Goal: Transaction & Acquisition: Book appointment/travel/reservation

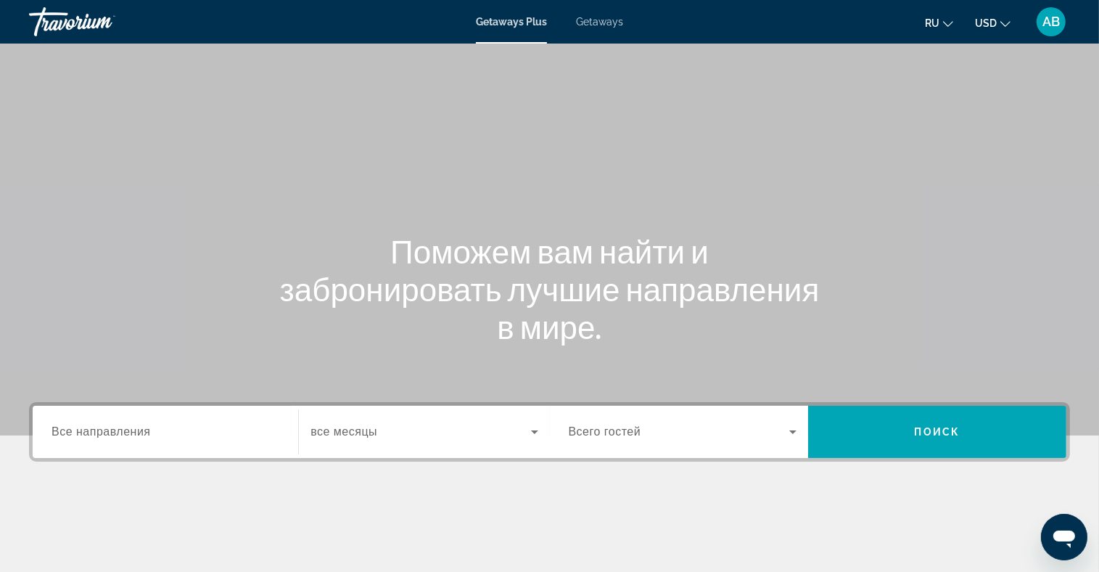
click at [615, 17] on span "Getaways" at bounding box center [599, 22] width 47 height 12
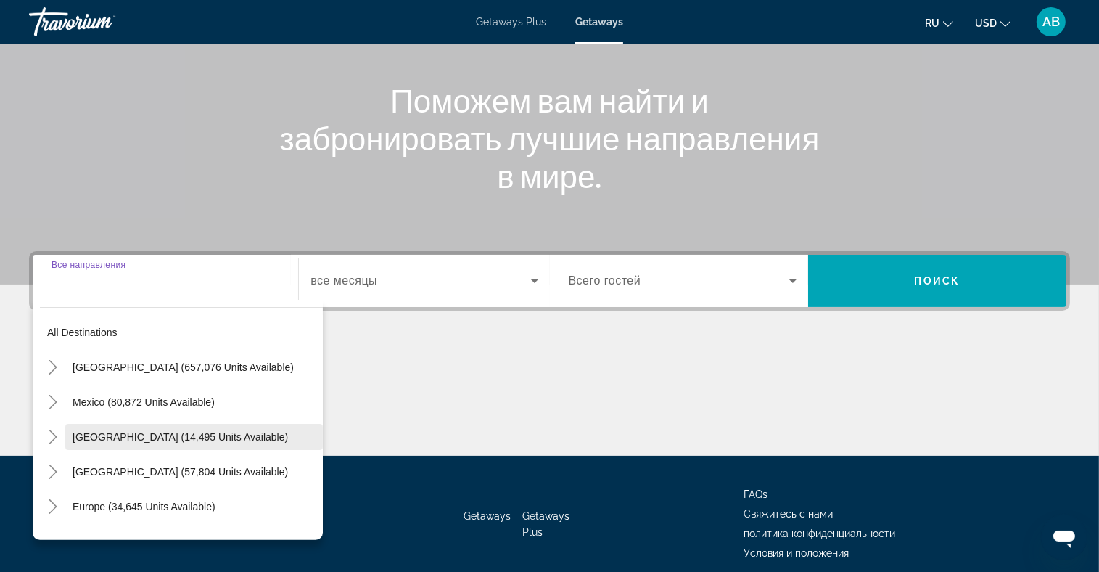
scroll to position [212, 0]
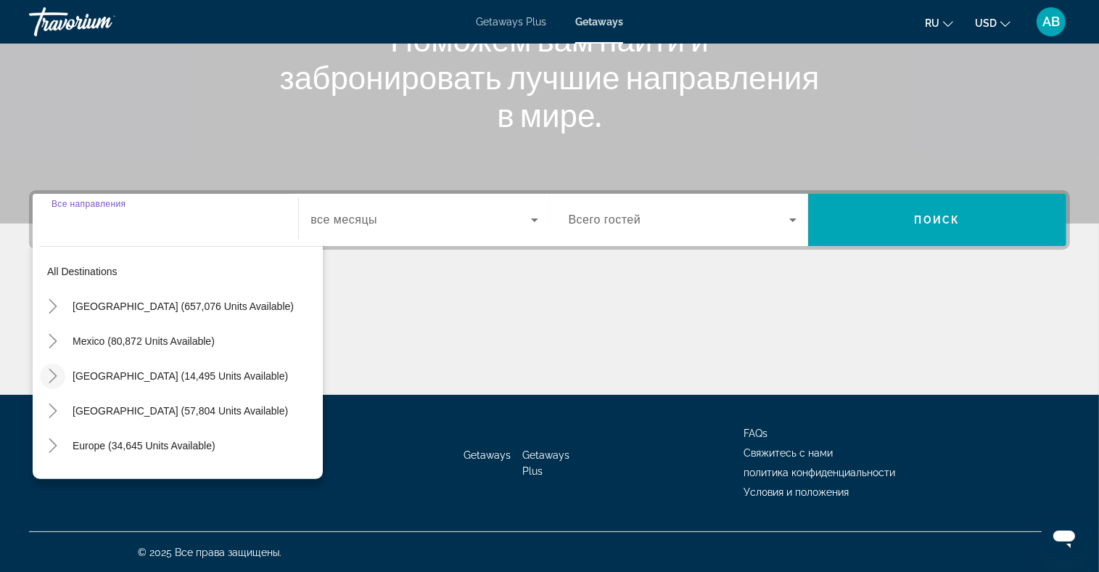
click at [62, 373] on mat-icon "Toggle Canada (14,495 units available)" at bounding box center [52, 375] width 25 height 25
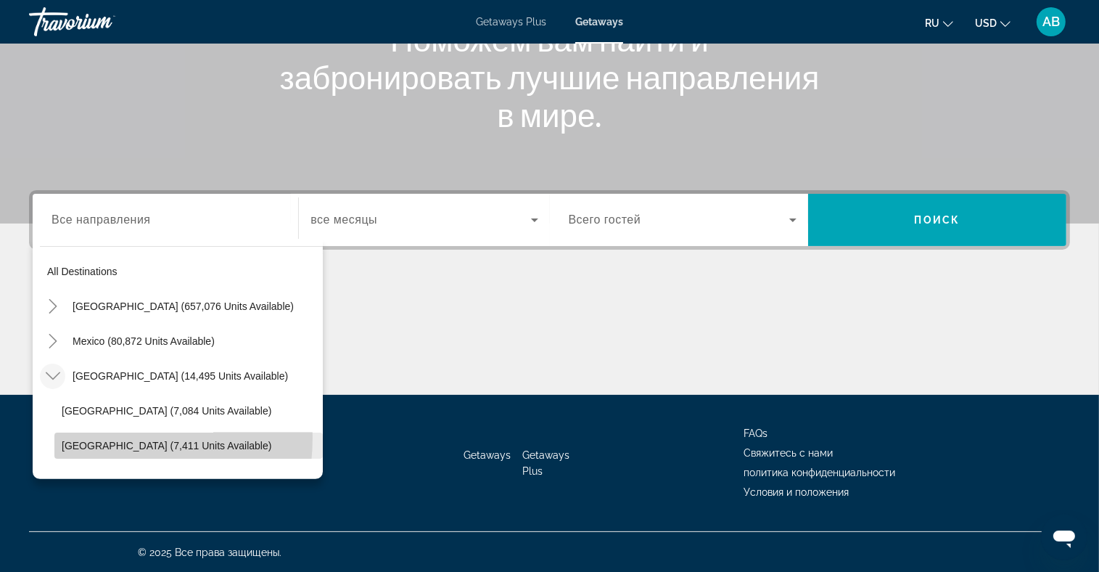
click at [78, 436] on span "Search widget" at bounding box center [188, 445] width 268 height 35
type input "**********"
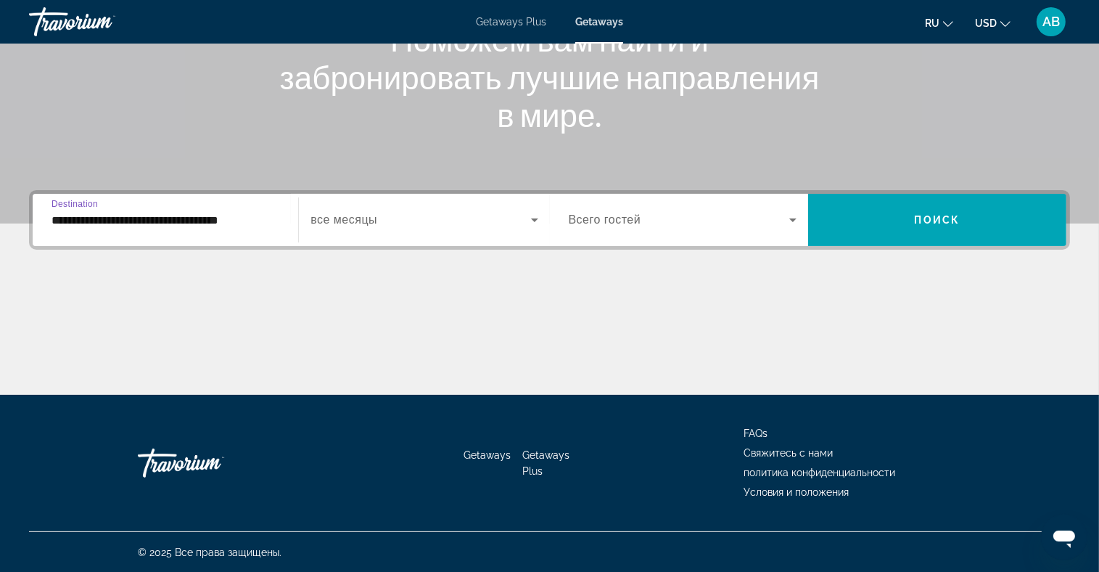
click at [511, 218] on span "Search widget" at bounding box center [420, 219] width 220 height 17
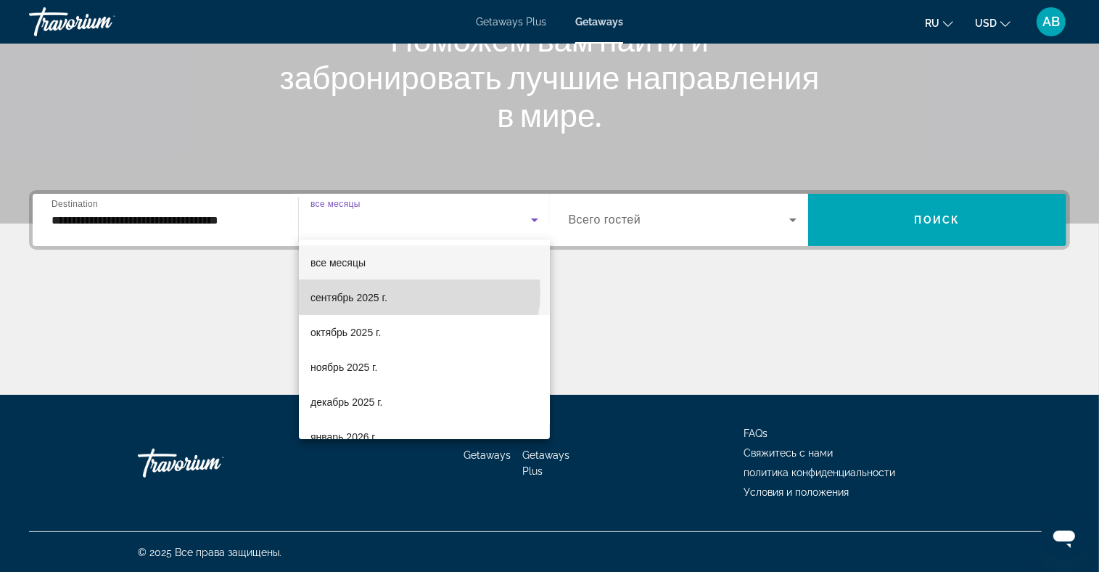
click at [415, 291] on mat-option "сентябрь 2025 г." at bounding box center [424, 297] width 251 height 35
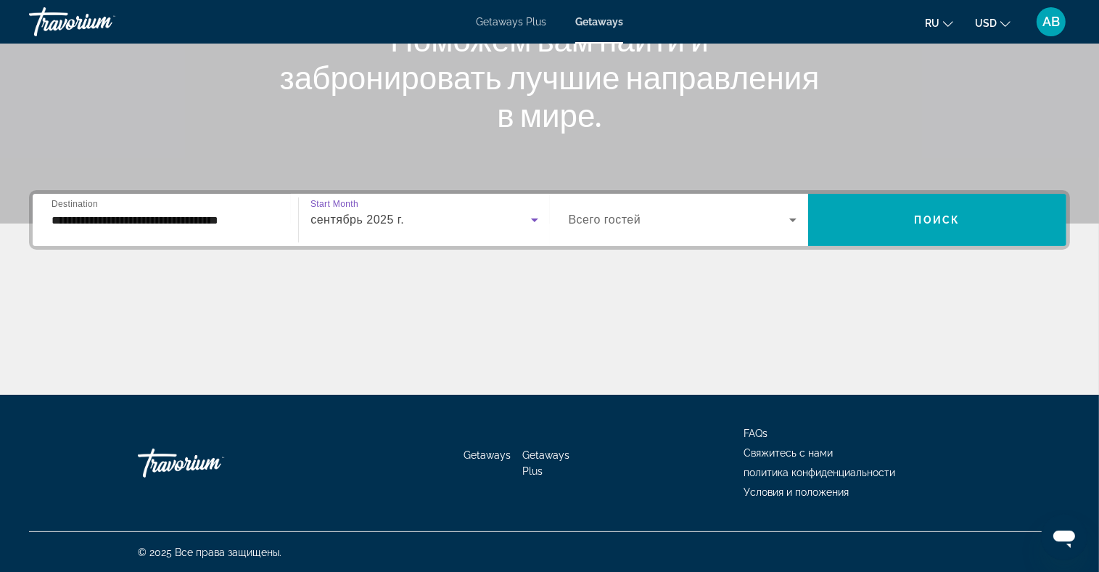
click at [745, 221] on span "Search widget" at bounding box center [679, 219] width 221 height 17
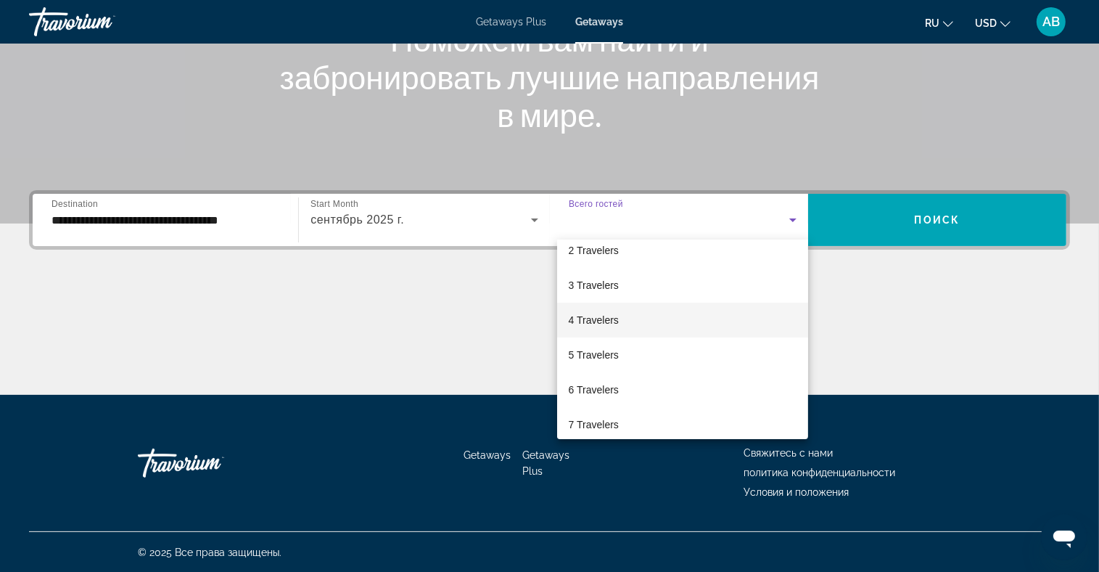
scroll to position [73, 0]
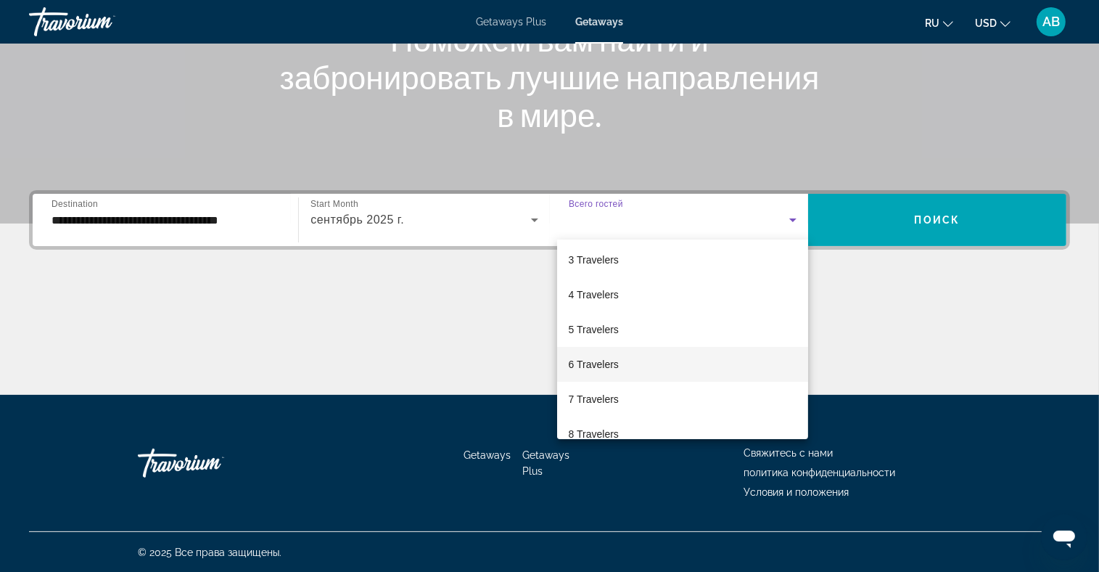
click at [638, 359] on mat-option "6 Travelers" at bounding box center [682, 364] width 251 height 35
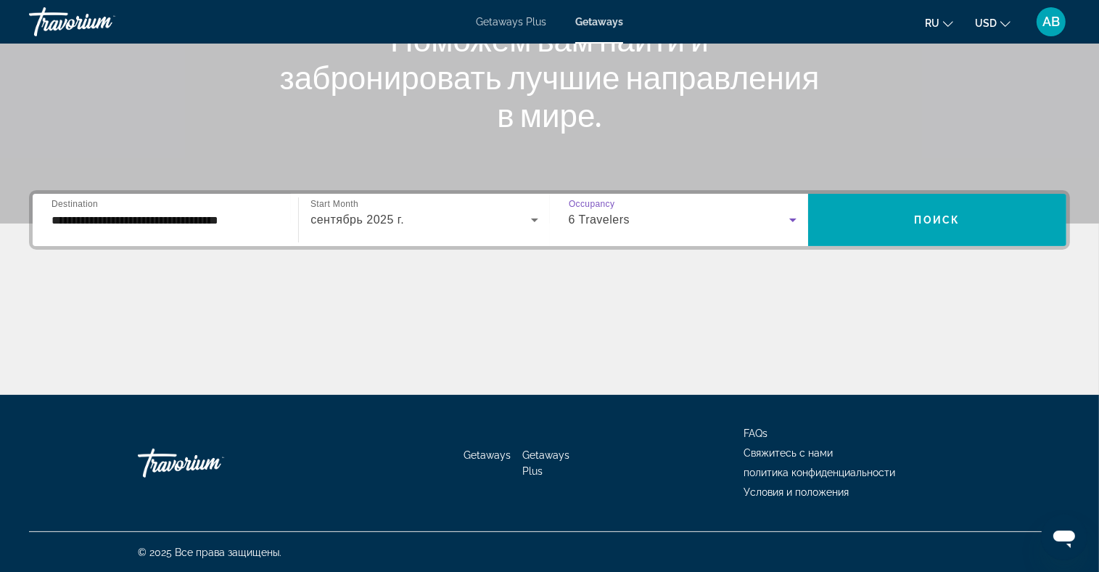
click at [1013, 23] on ul "ru English Español Français Italiano Português русский USD USD ($) MXN (Mex$) C…" at bounding box center [978, 21] width 107 height 23
click at [1008, 22] on icon "Change currency" at bounding box center [1005, 24] width 10 height 10
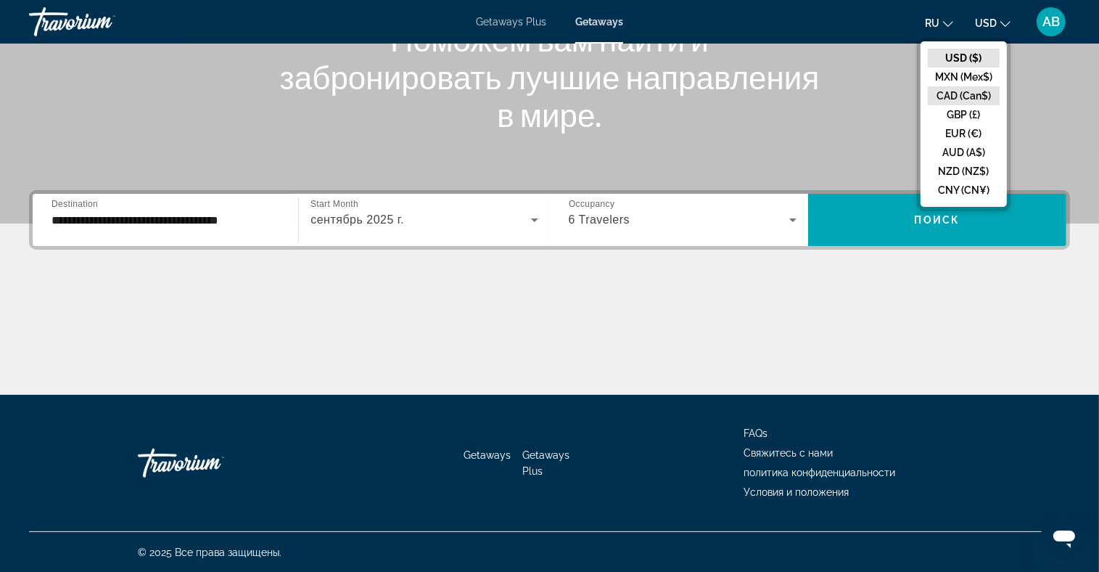
click at [967, 93] on button "CAD (Can$)" at bounding box center [964, 95] width 72 height 19
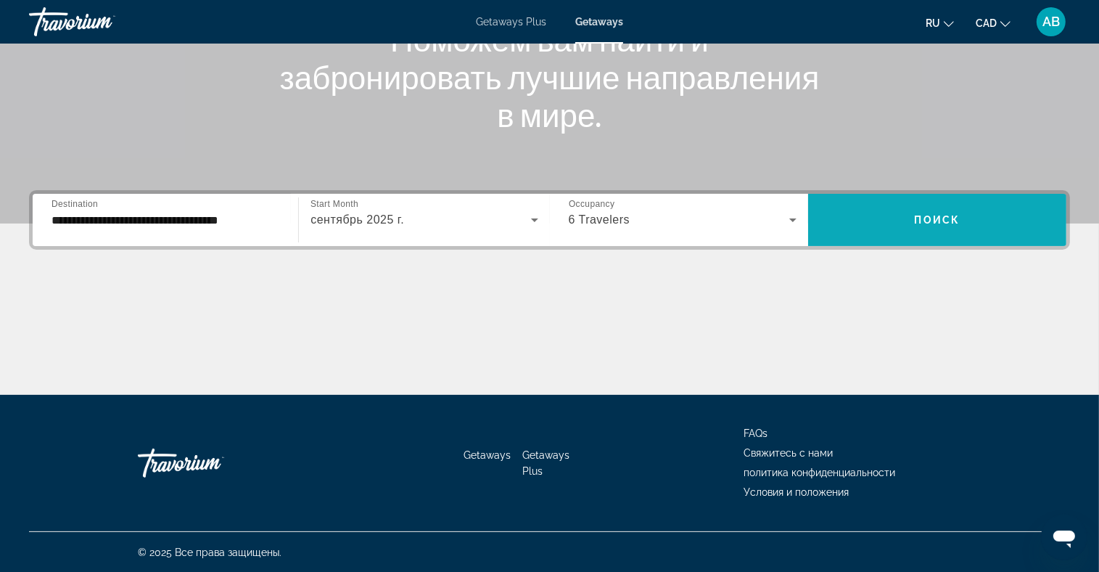
click at [904, 202] on span "Search widget" at bounding box center [937, 219] width 258 height 35
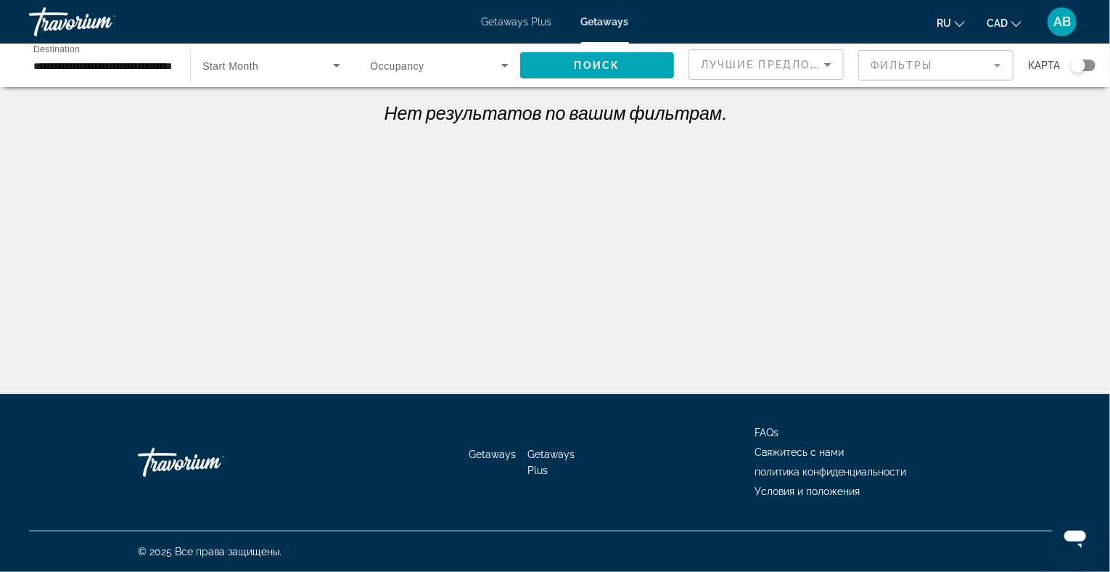
click at [339, 61] on icon "Search widget" at bounding box center [336, 65] width 17 height 17
click at [275, 104] on mat-option "все месяцы" at bounding box center [271, 108] width 161 height 35
click at [584, 72] on span "Search widget" at bounding box center [597, 65] width 154 height 35
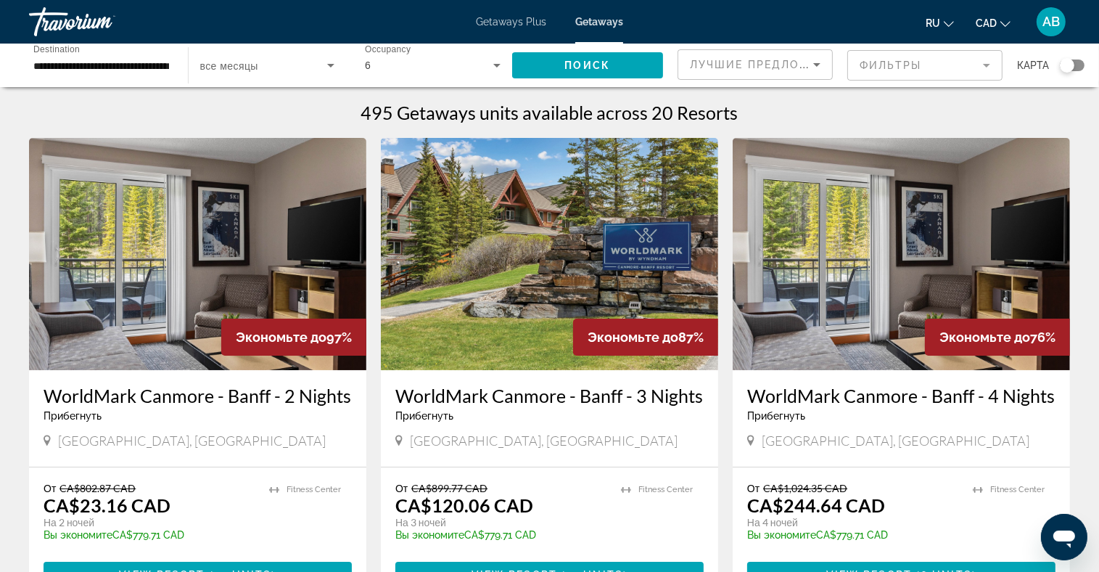
scroll to position [145, 0]
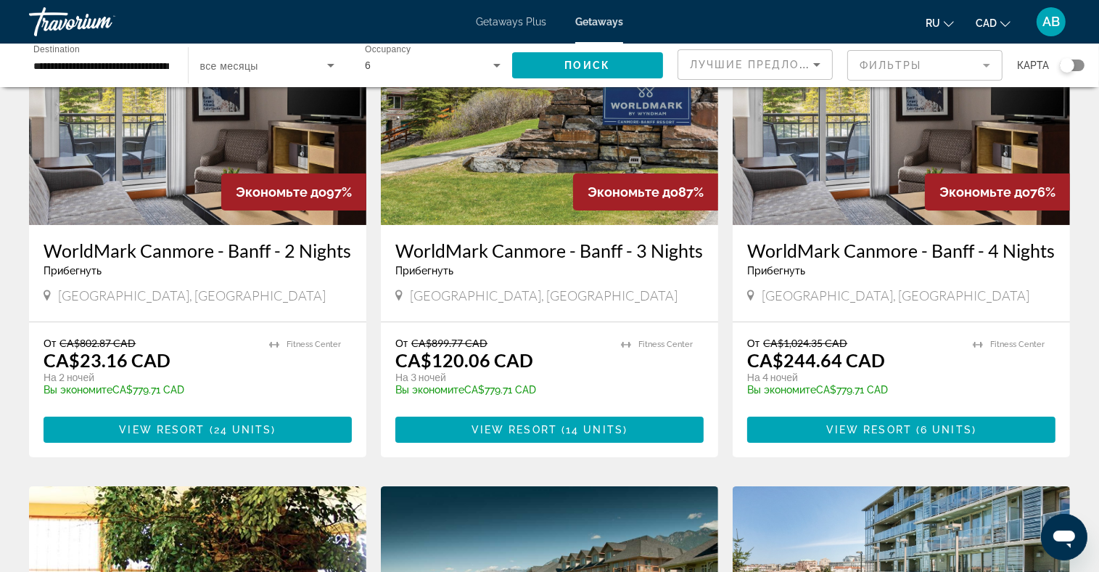
click at [177, 176] on img "Main content" at bounding box center [197, 109] width 337 height 232
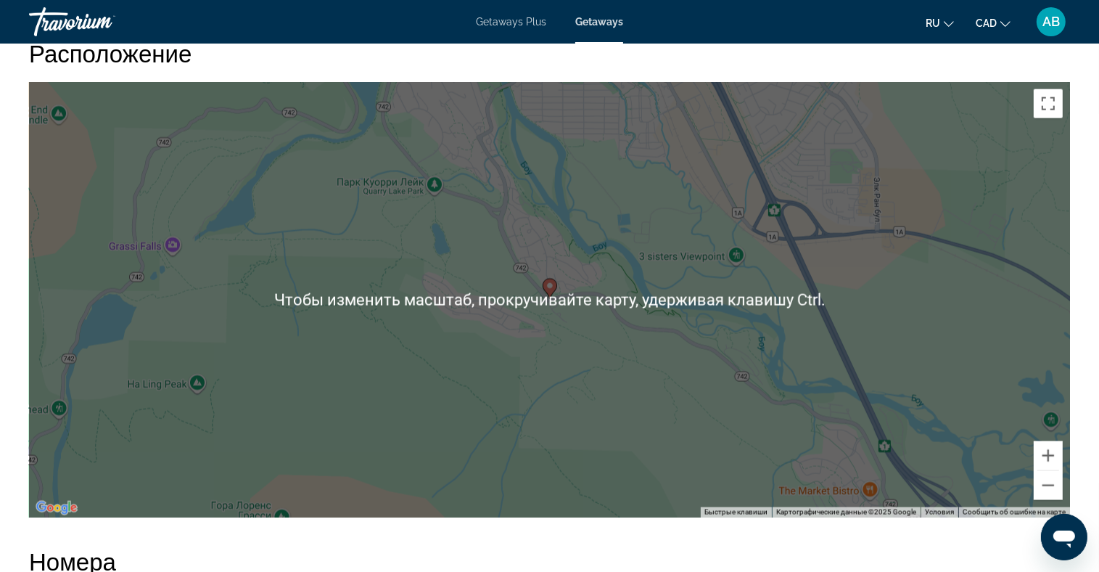
scroll to position [1959, 0]
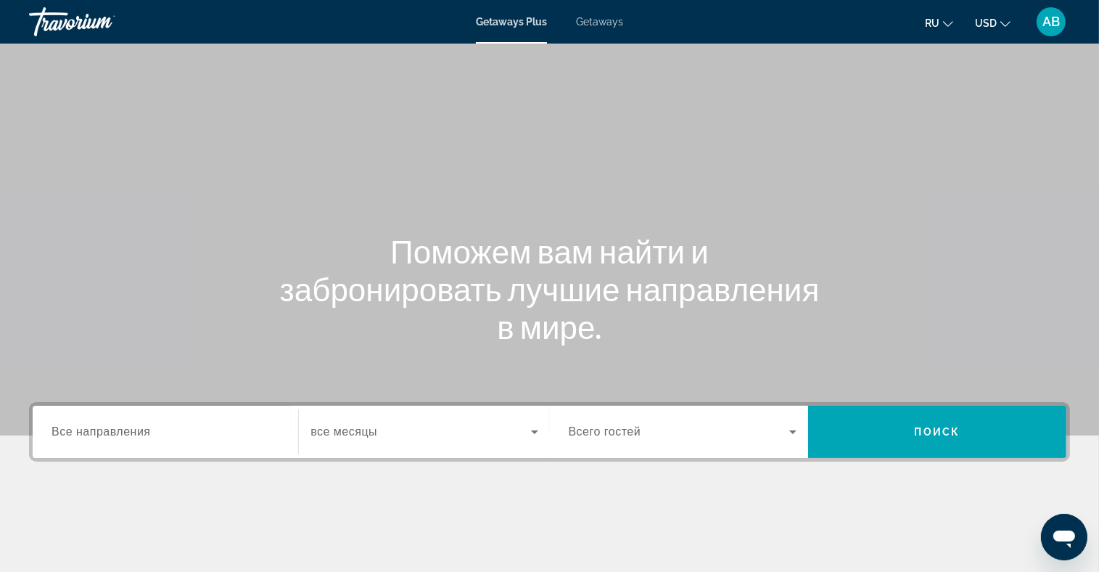
click at [583, 21] on span "Getaways" at bounding box center [599, 22] width 47 height 12
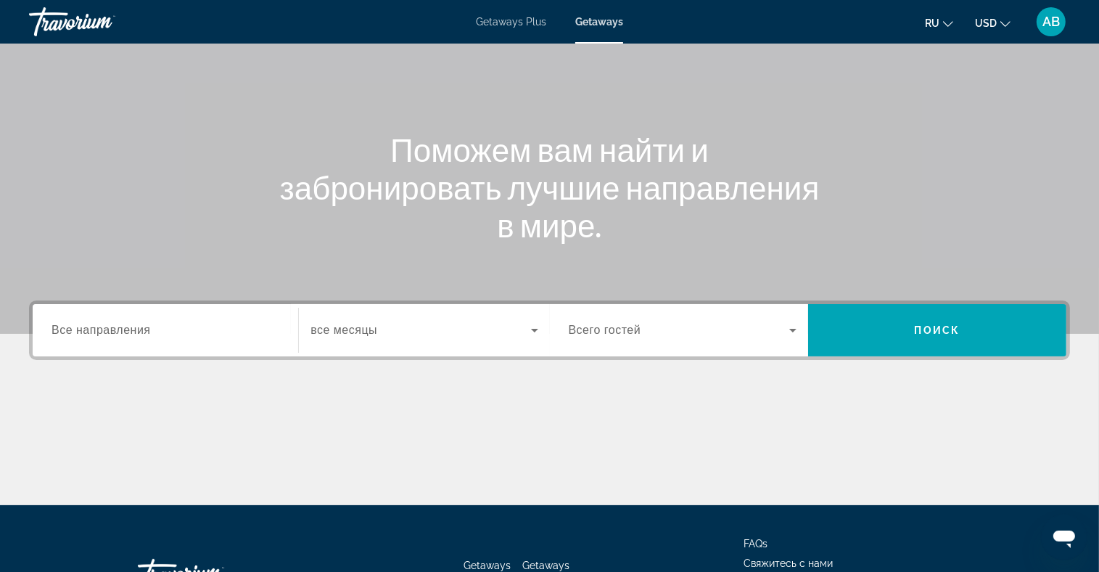
scroll to position [145, 0]
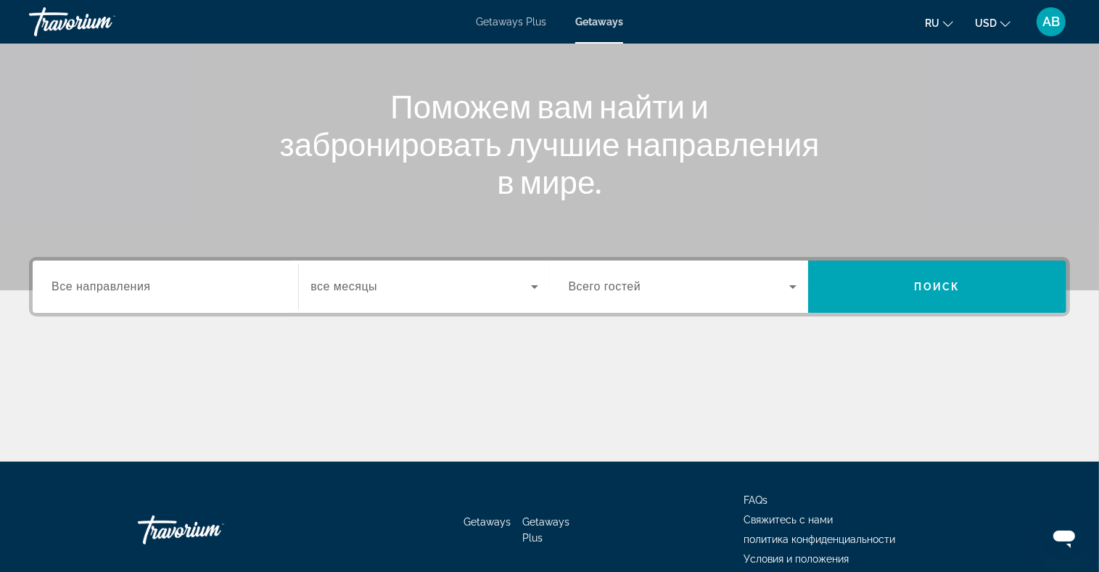
click at [212, 281] on input "Destination Все направления" at bounding box center [166, 287] width 228 height 17
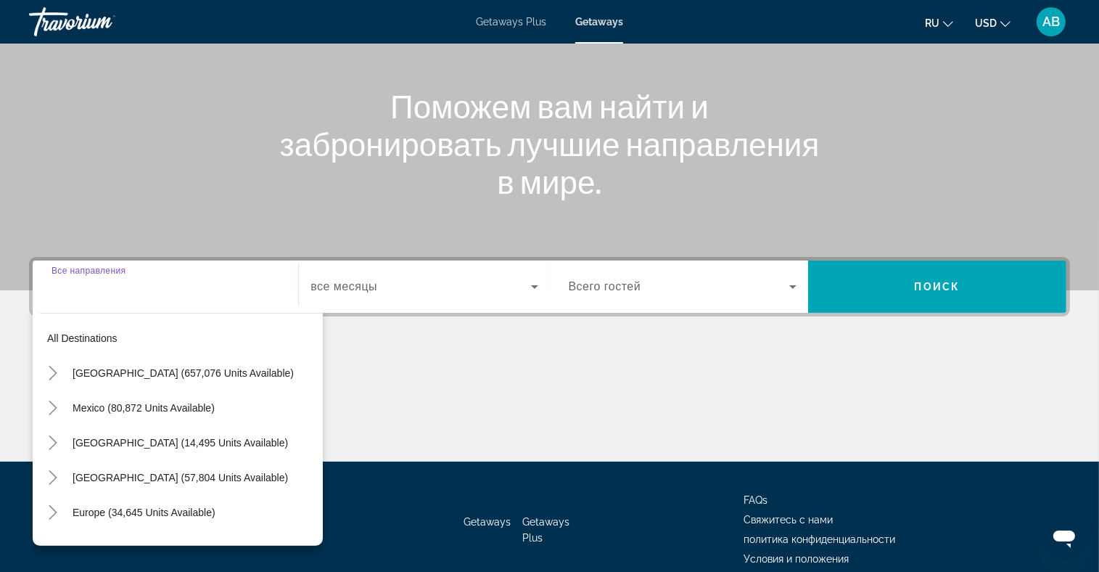
scroll to position [212, 0]
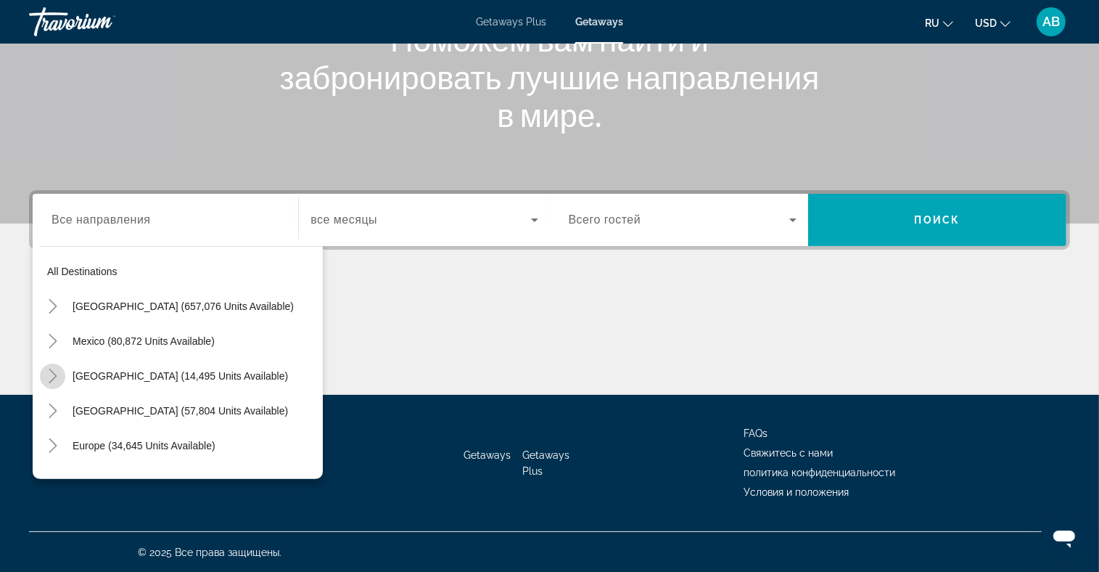
click at [59, 379] on mat-icon "Toggle Canada (14,495 units available)" at bounding box center [52, 375] width 25 height 25
click at [189, 445] on span "[GEOGRAPHIC_DATA] (7,411 units available)" at bounding box center [167, 446] width 210 height 12
type input "**********"
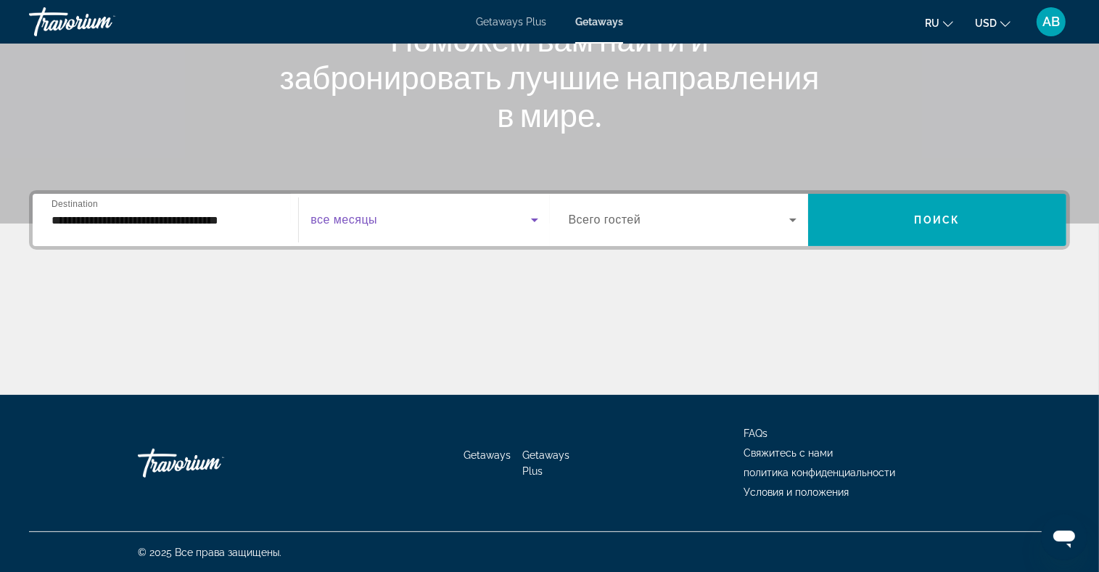
click at [406, 220] on span "Search widget" at bounding box center [420, 219] width 220 height 17
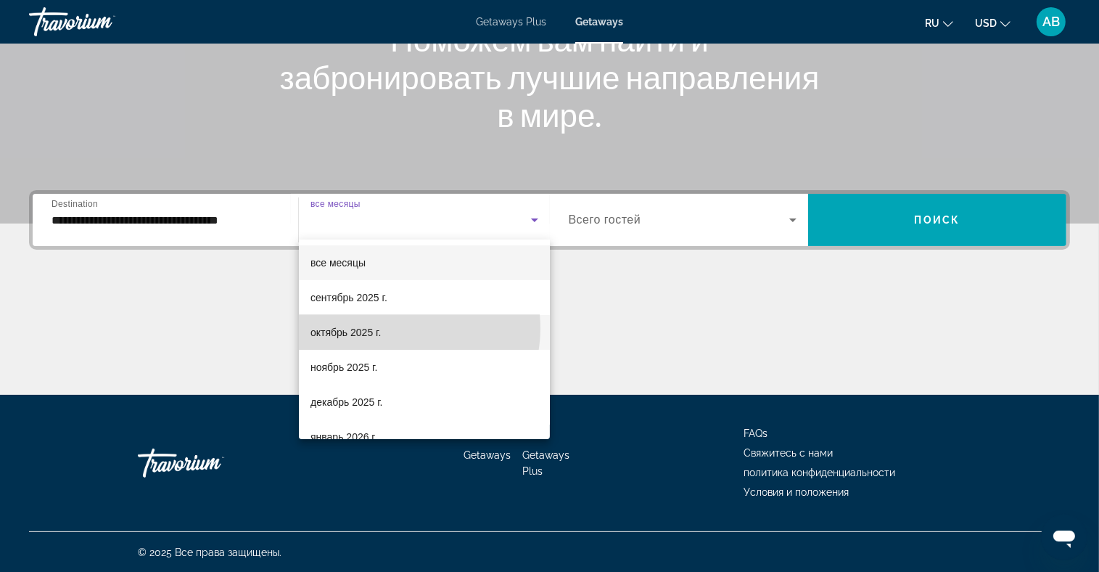
click at [403, 328] on mat-option "октябрь 2025 г." at bounding box center [424, 332] width 251 height 35
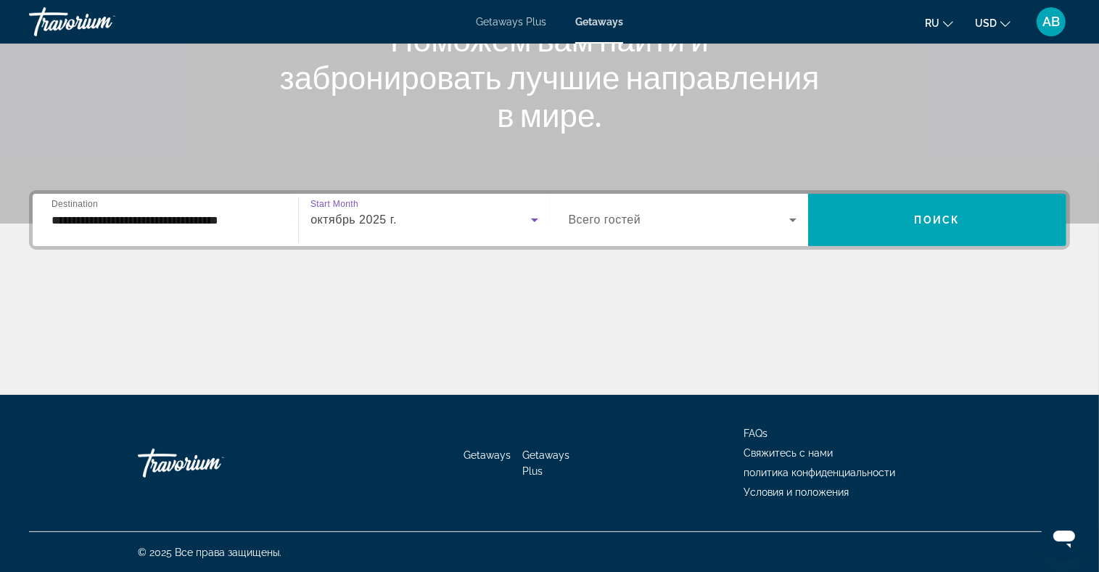
click at [732, 236] on div "Search widget" at bounding box center [683, 219] width 228 height 41
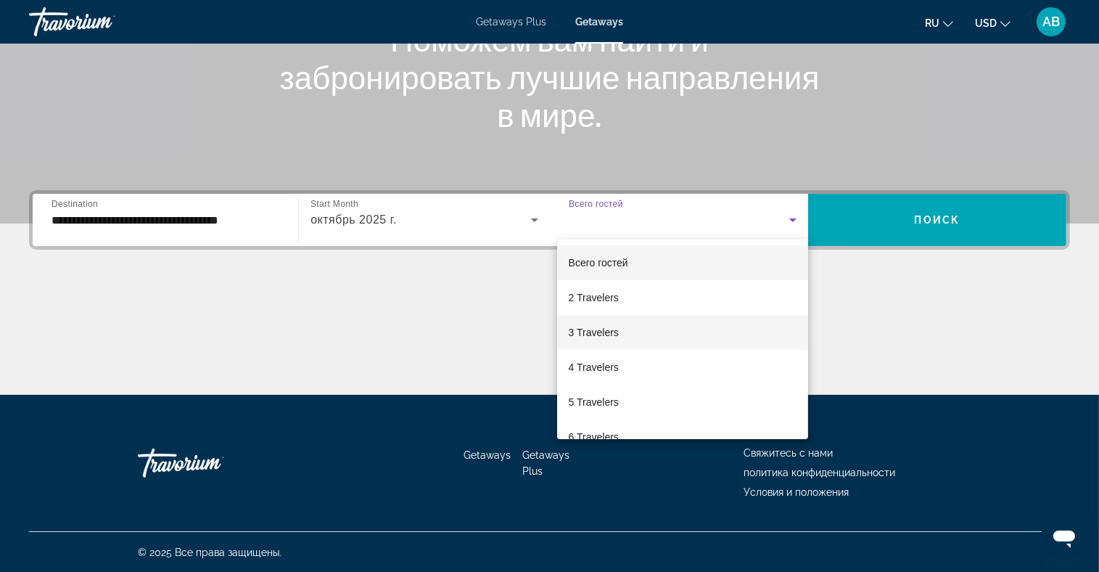
drag, startPoint x: 681, startPoint y: 333, endPoint x: 692, endPoint y: 316, distance: 20.5
click at [681, 331] on mat-option "3 Travelers" at bounding box center [682, 332] width 251 height 35
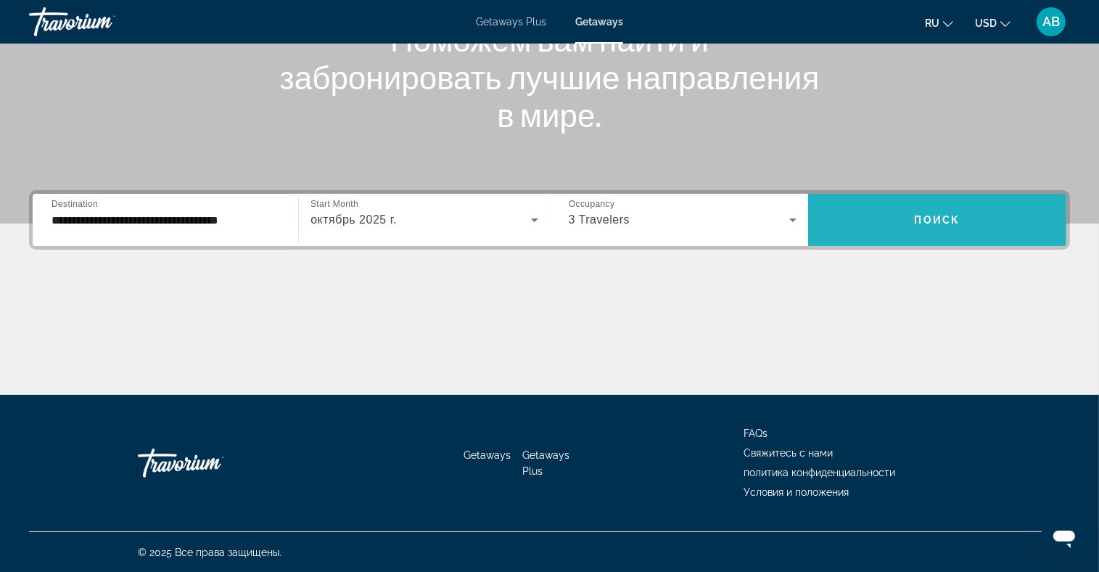
click at [897, 218] on span "Search widget" at bounding box center [937, 219] width 258 height 35
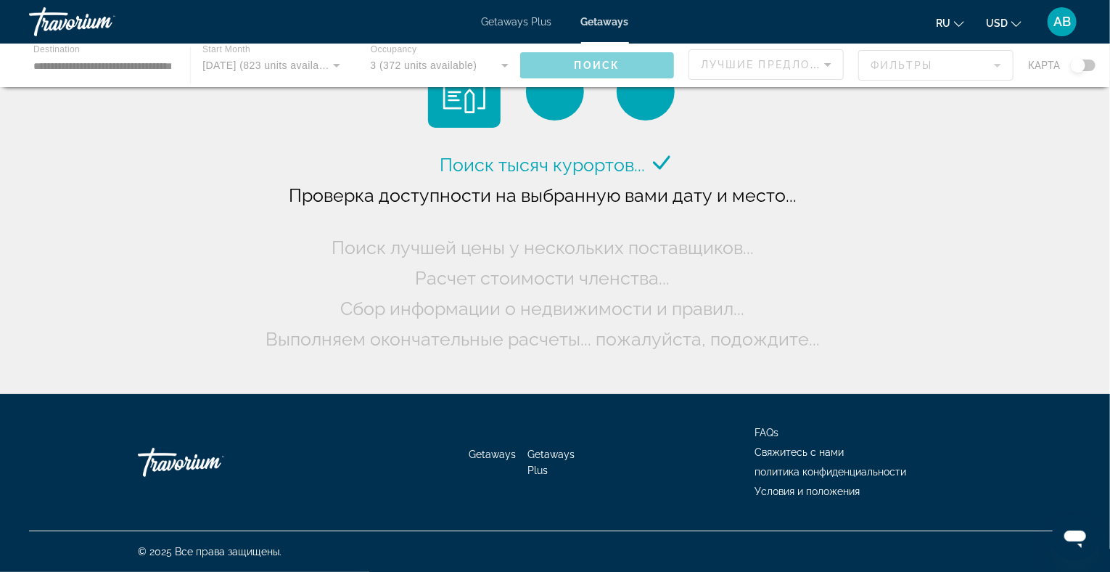
click at [1015, 21] on icon "Change currency" at bounding box center [1016, 24] width 10 height 10
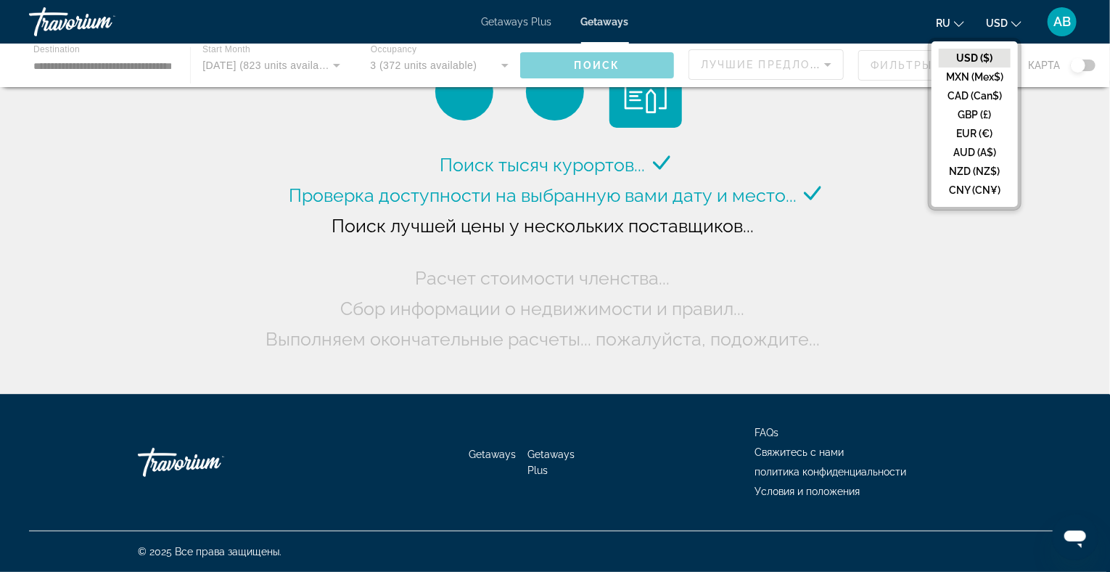
click at [992, 95] on button "CAD (Can$)" at bounding box center [975, 95] width 72 height 19
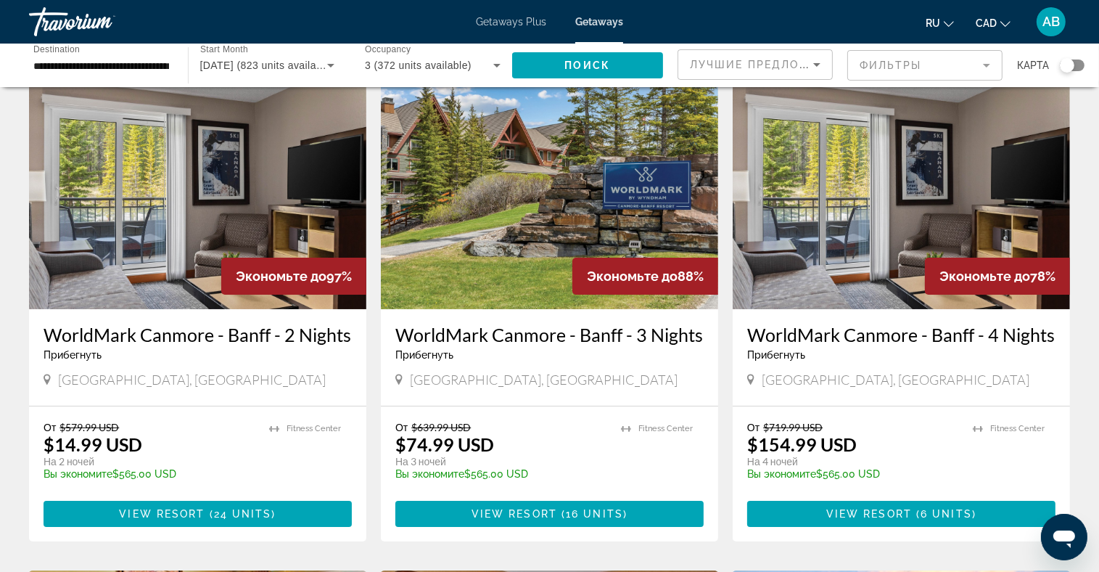
scroll to position [145, 0]
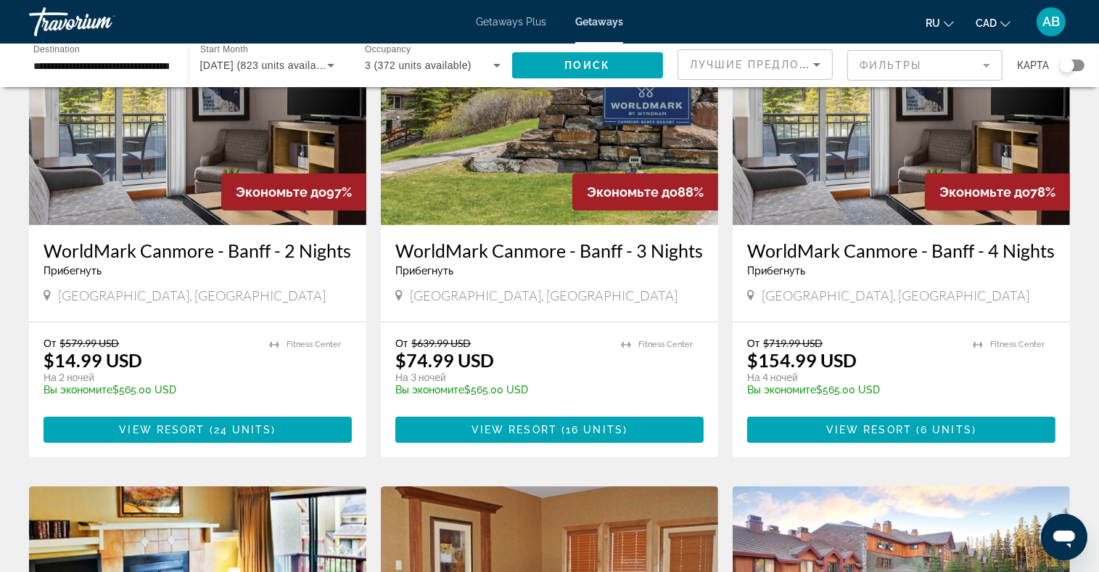
click at [160, 168] on img "Main content" at bounding box center [197, 109] width 337 height 232
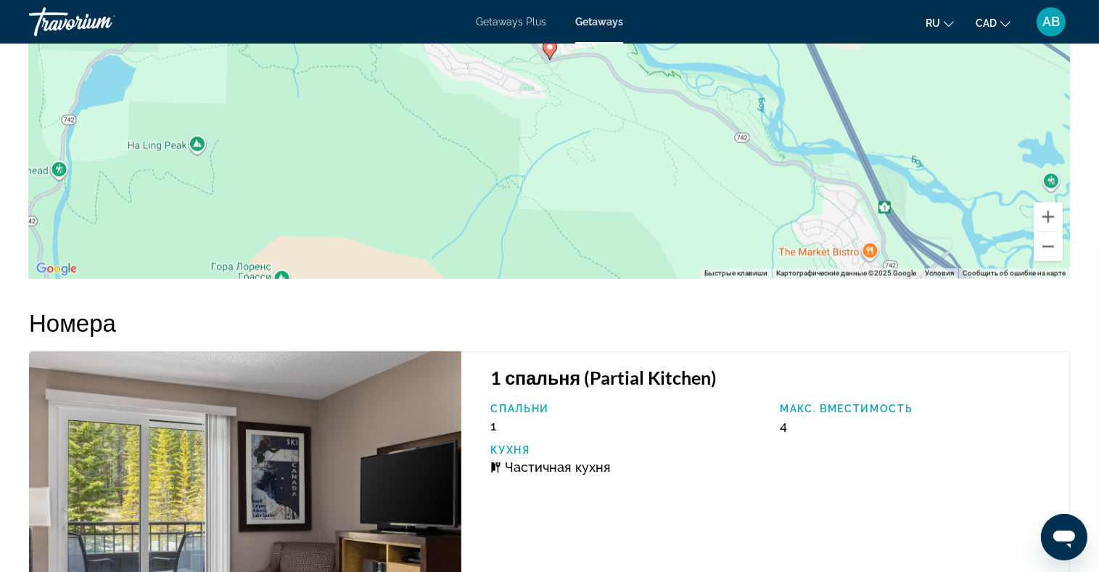
scroll to position [2321, 0]
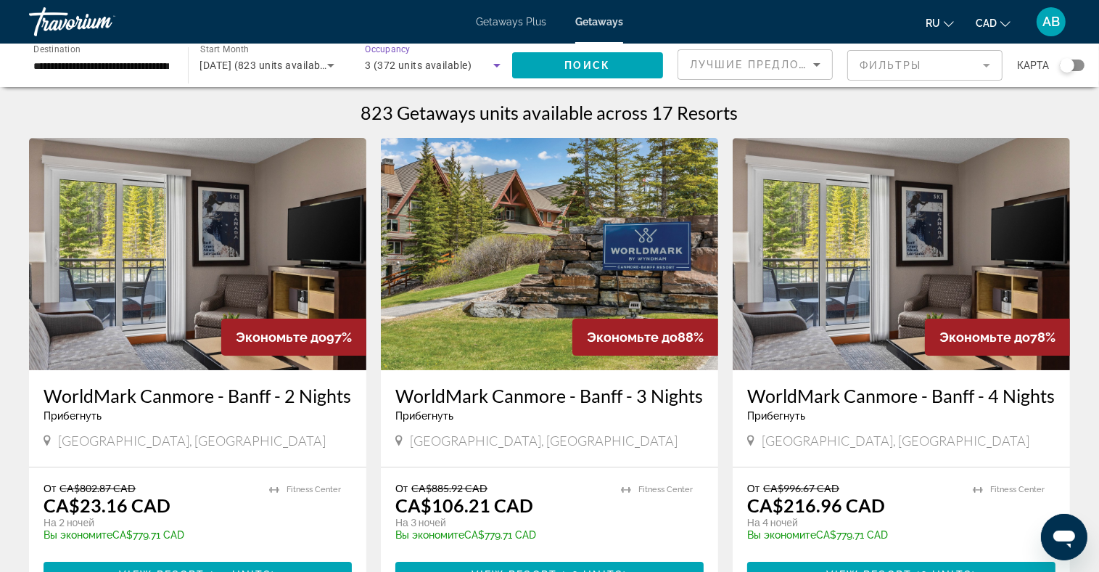
click at [493, 63] on icon "Search widget" at bounding box center [496, 65] width 17 height 17
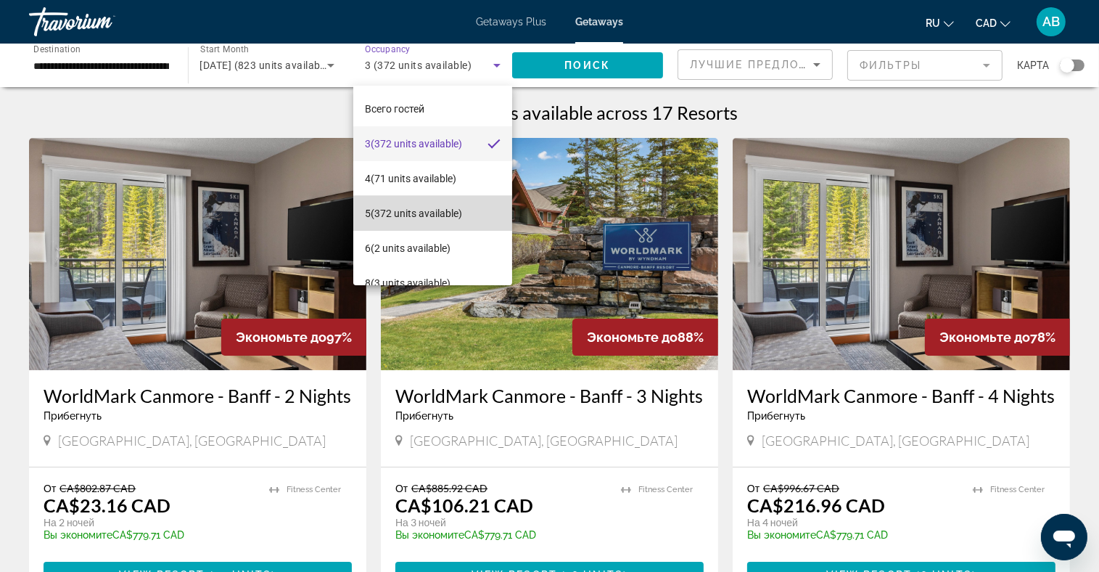
click at [453, 217] on span "5 (372 units available)" at bounding box center [413, 213] width 97 height 17
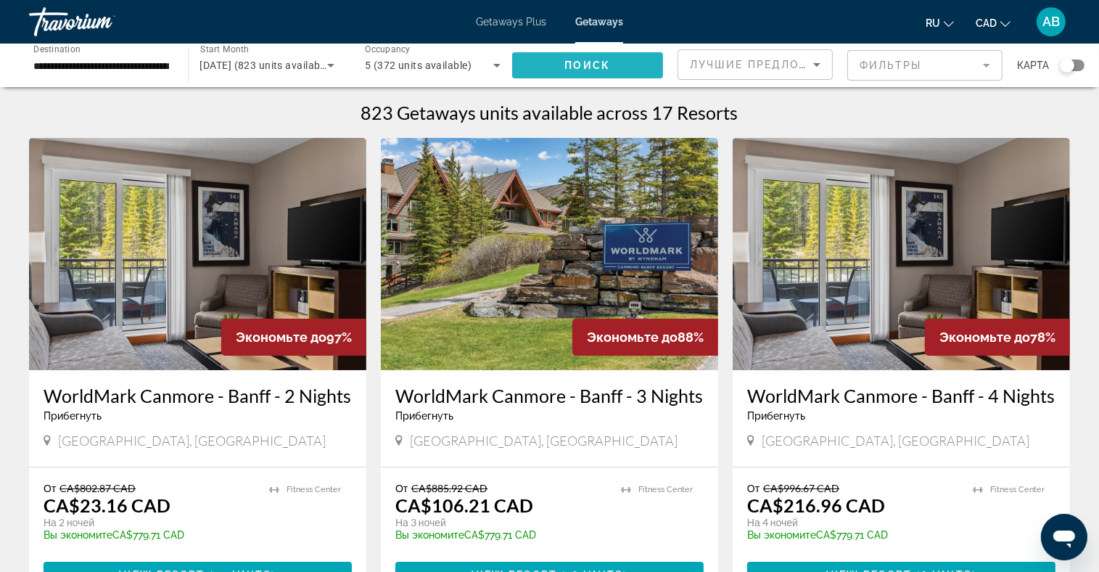
click at [600, 62] on span "Поиск" at bounding box center [588, 65] width 46 height 12
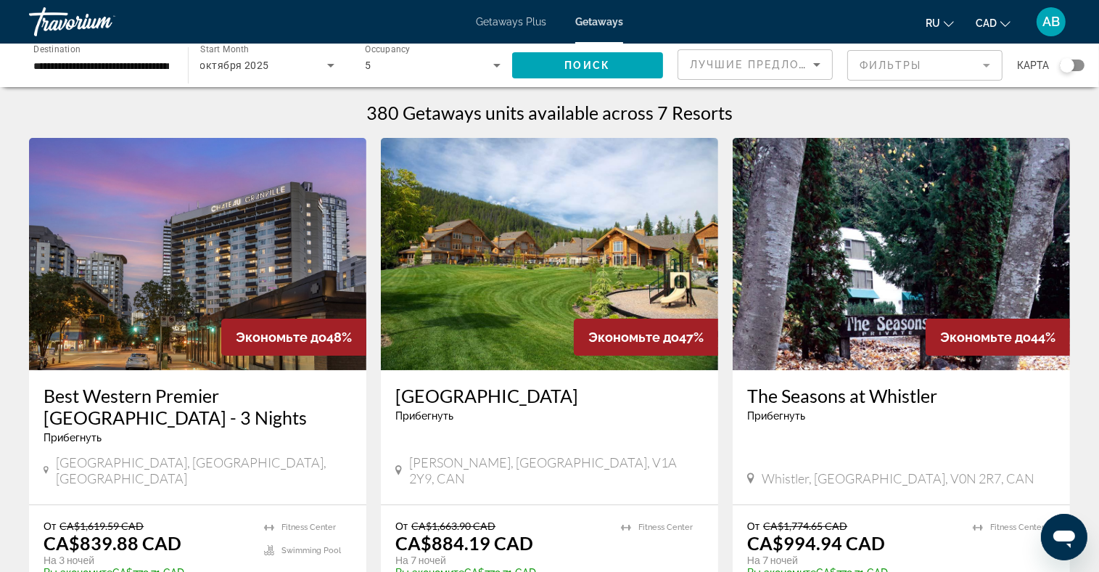
click at [457, 74] on div "5" at bounding box center [433, 65] width 136 height 41
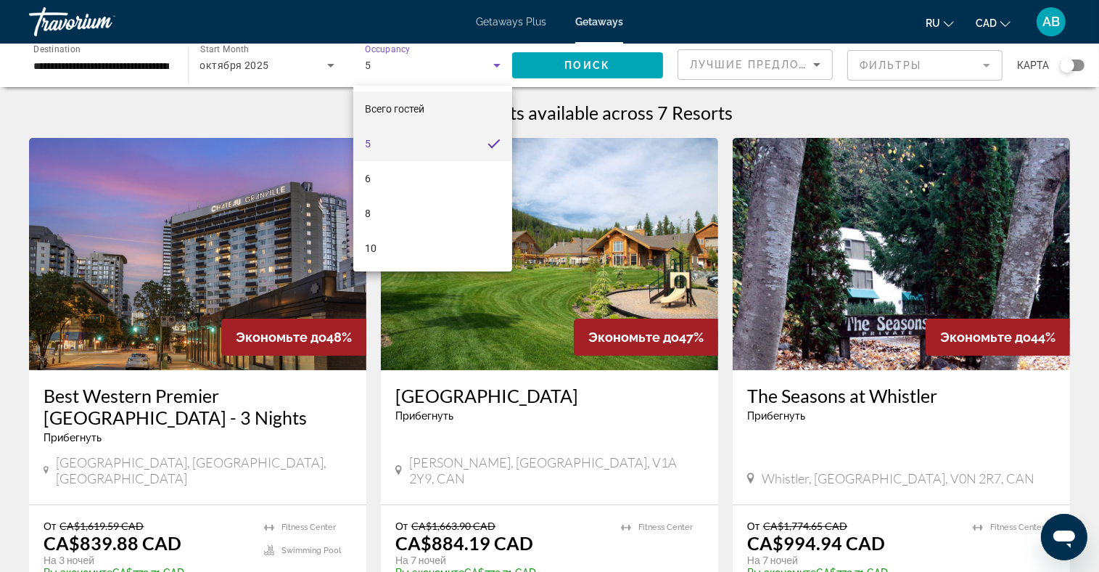
click at [411, 115] on span "Всего гостей" at bounding box center [394, 109] width 59 height 12
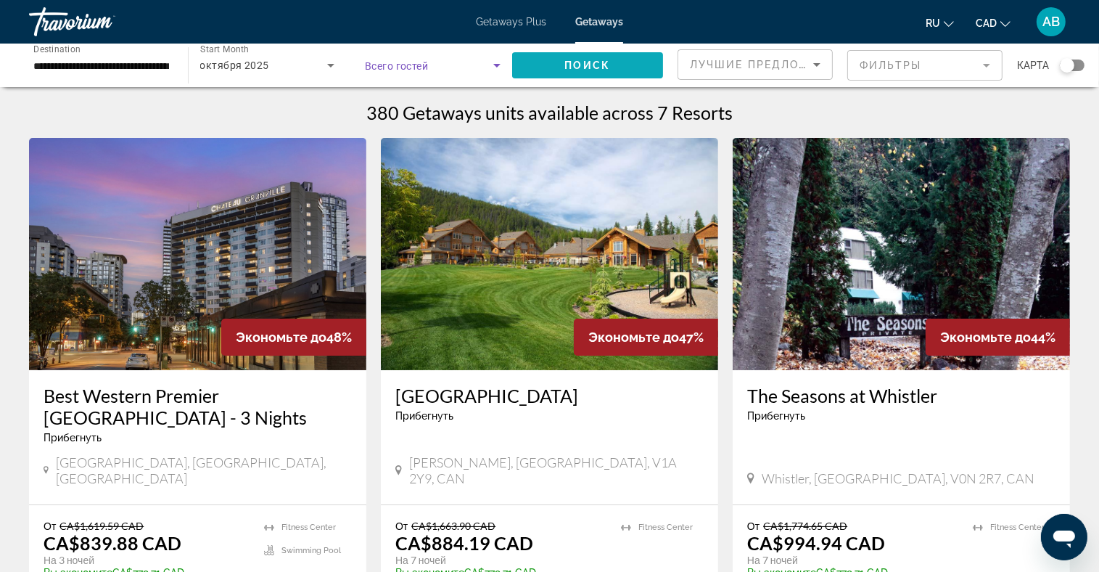
click at [606, 63] on span "Поиск" at bounding box center [588, 65] width 46 height 12
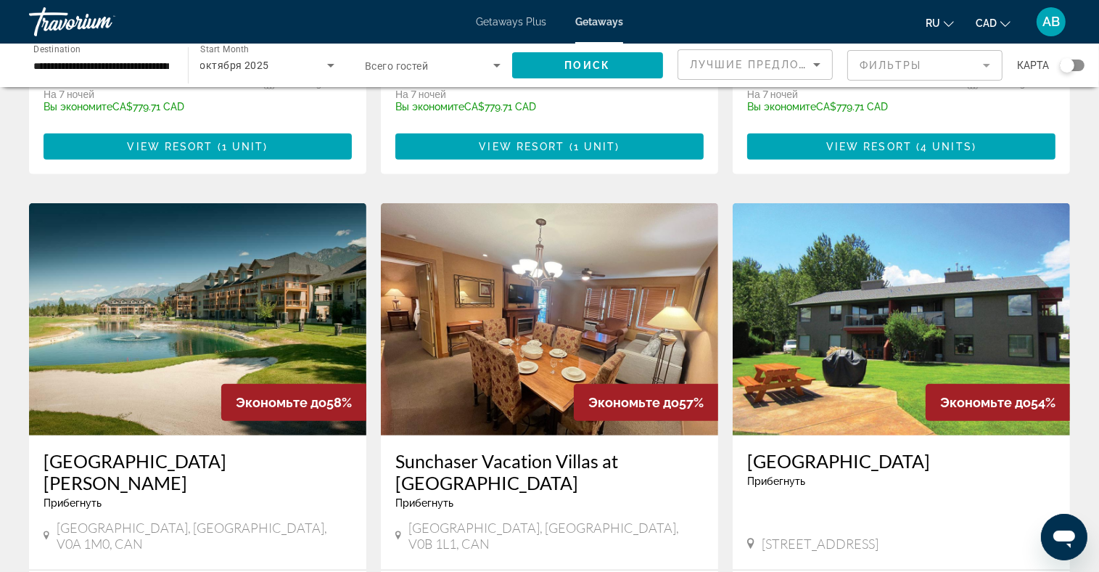
scroll to position [1161, 0]
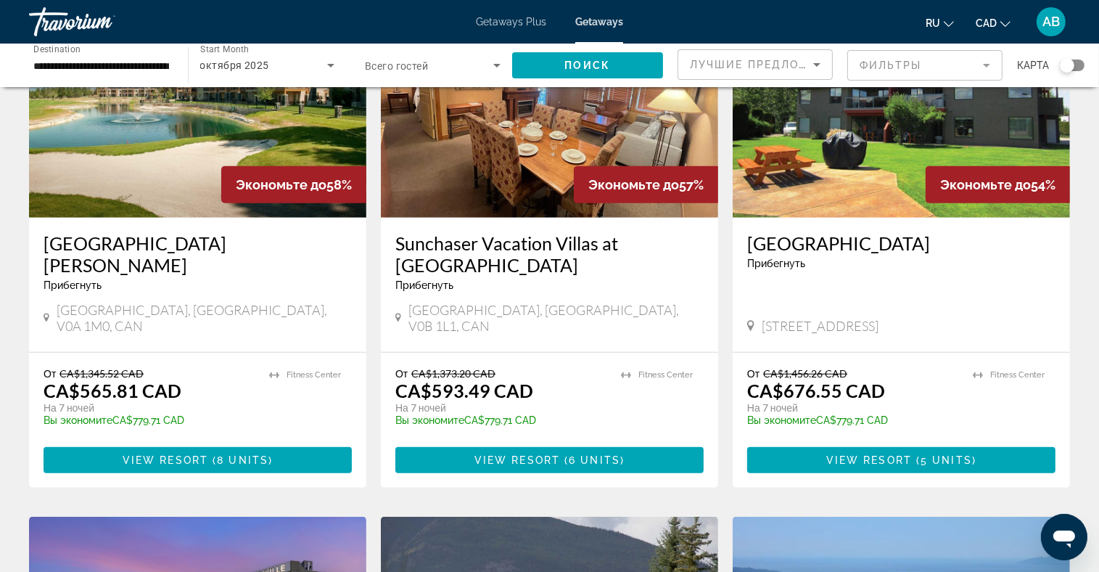
click at [253, 57] on div "октября 2025" at bounding box center [264, 65] width 128 height 17
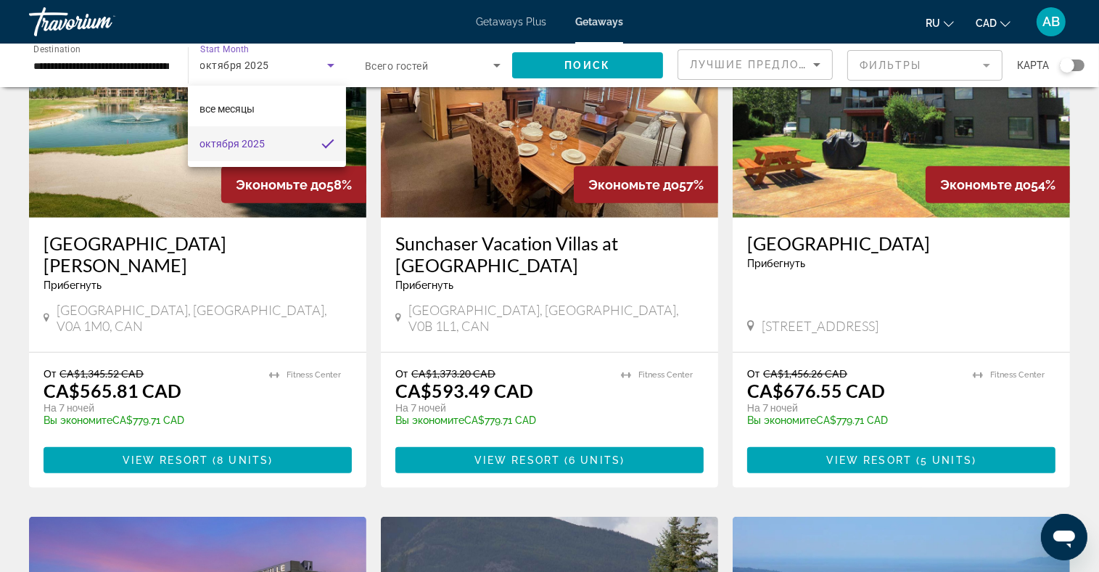
click at [487, 27] on div at bounding box center [549, 286] width 1099 height 572
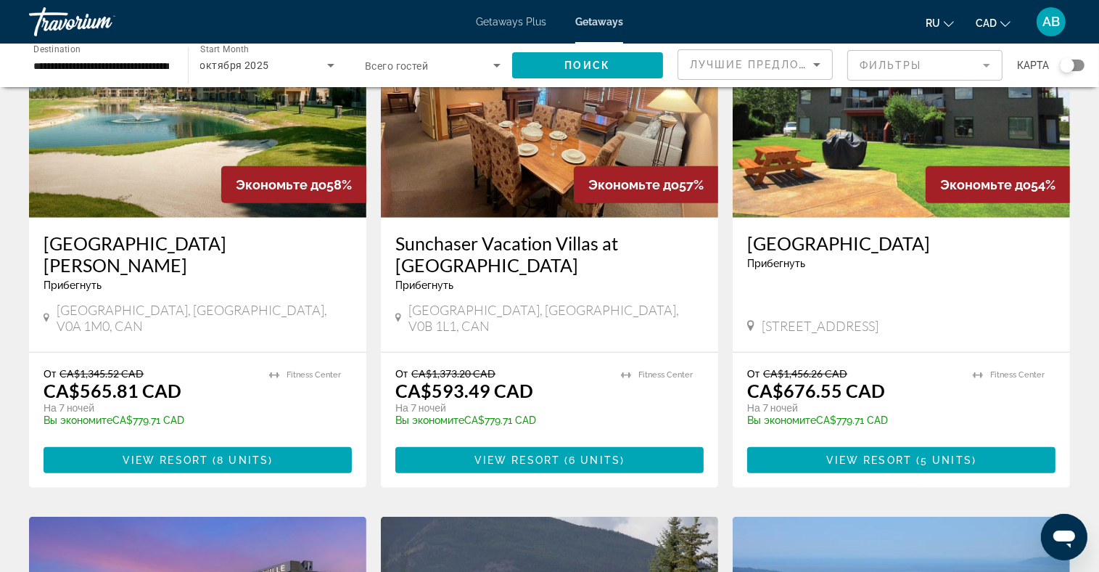
click at [490, 23] on span "Getaways Plus" at bounding box center [511, 22] width 70 height 12
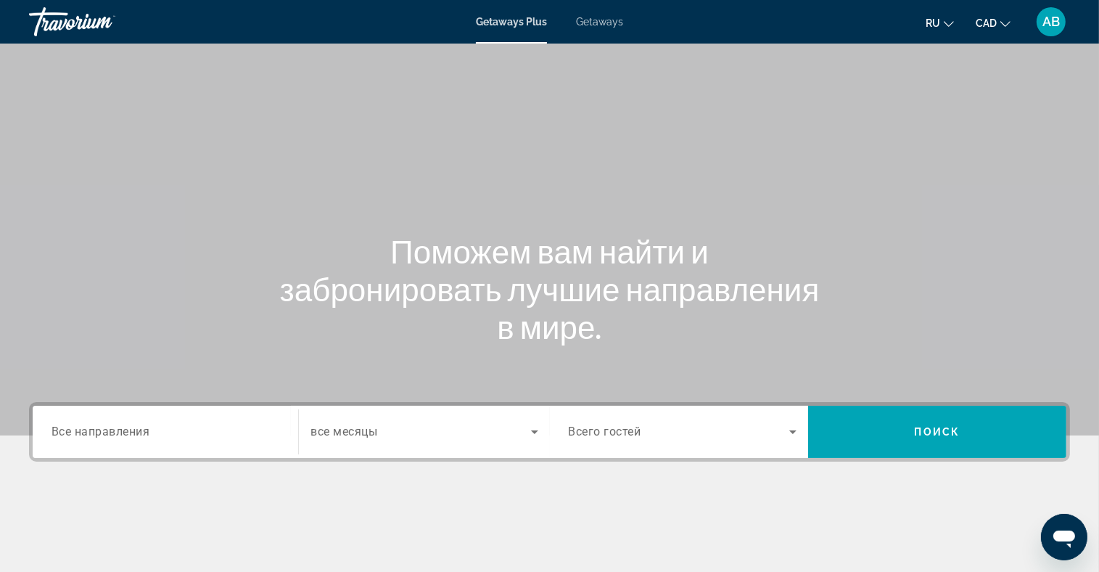
click at [593, 20] on span "Getaways" at bounding box center [599, 22] width 47 height 12
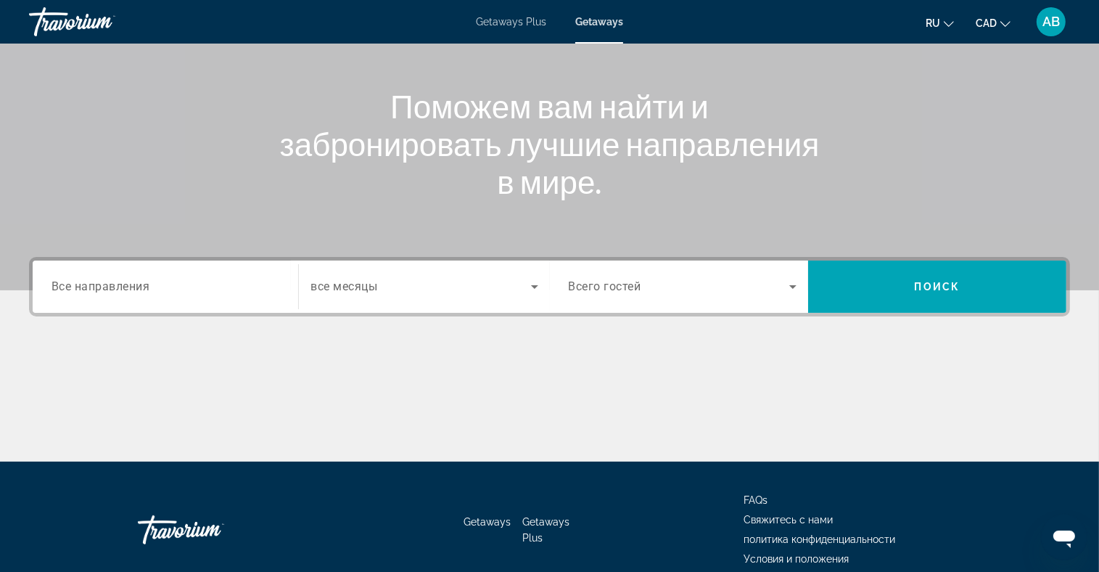
click at [128, 284] on span "Все направления" at bounding box center [101, 286] width 99 height 14
click at [128, 284] on input "Destination Все направления" at bounding box center [166, 287] width 228 height 17
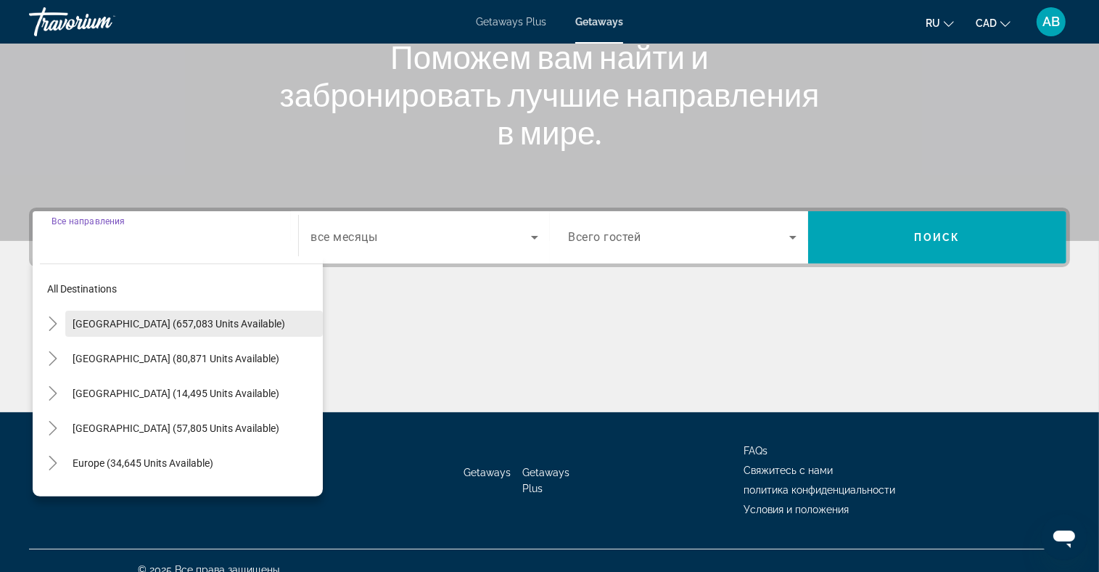
scroll to position [212, 0]
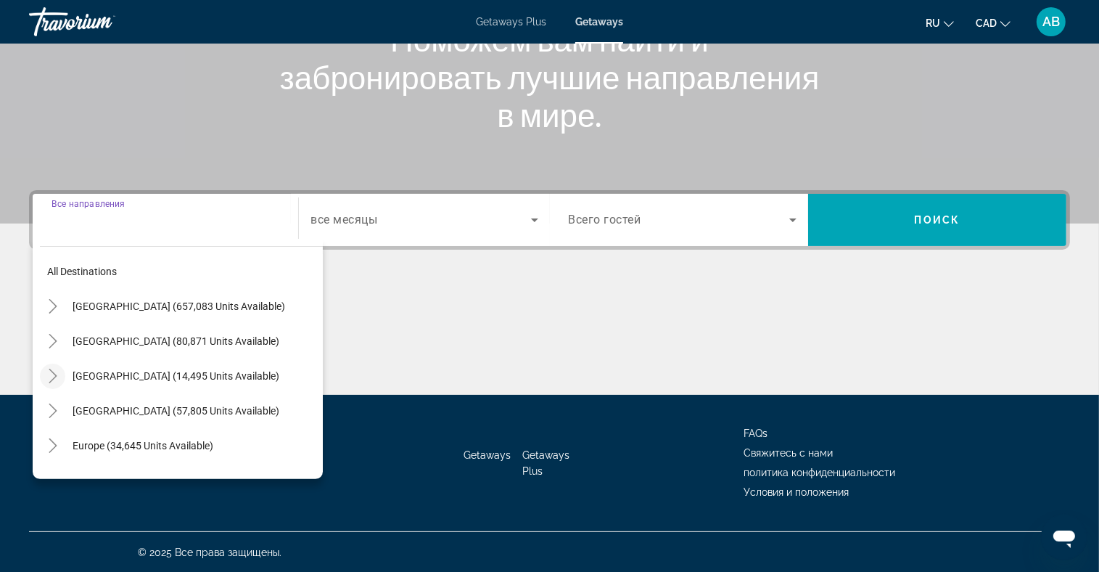
click at [59, 374] on mat-icon "Toggle Canada (14,495 units available)" at bounding box center [52, 375] width 25 height 25
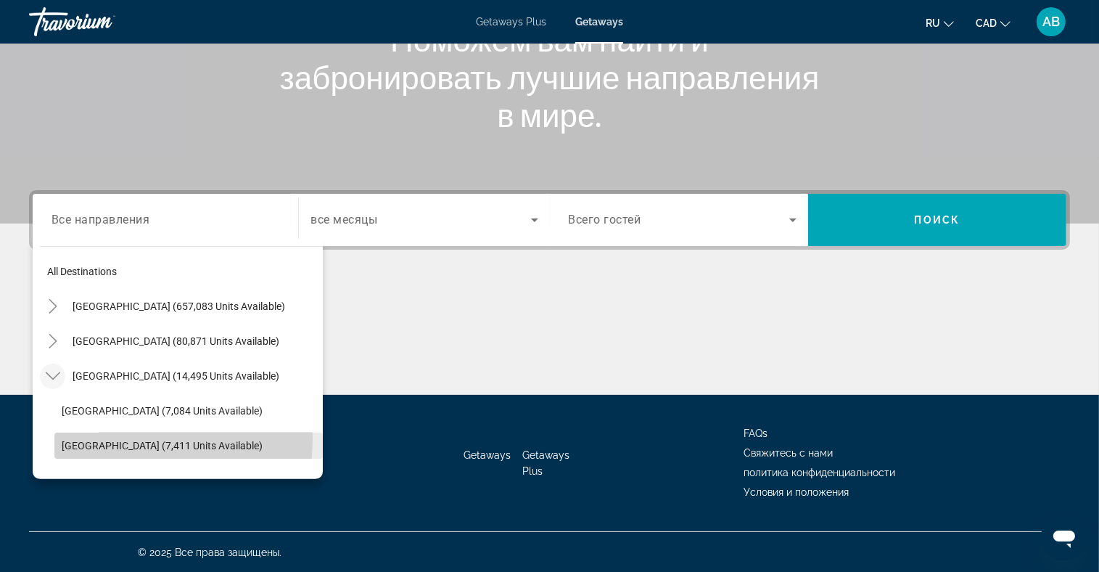
click at [113, 440] on span "[GEOGRAPHIC_DATA] (7,411 units available)" at bounding box center [162, 446] width 201 height 12
type input "**********"
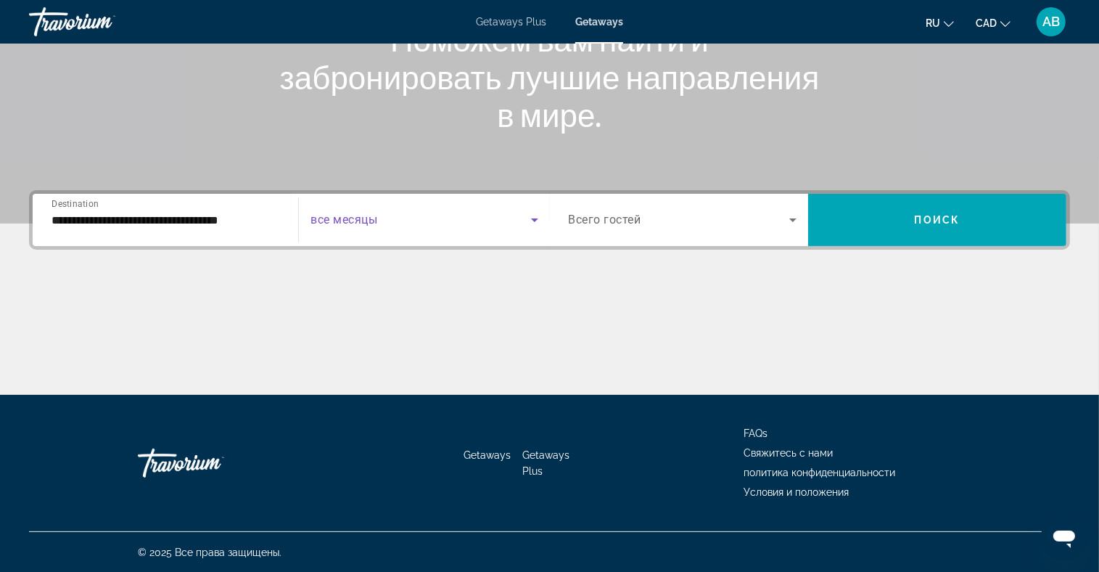
click at [408, 226] on span "Search widget" at bounding box center [420, 219] width 220 height 17
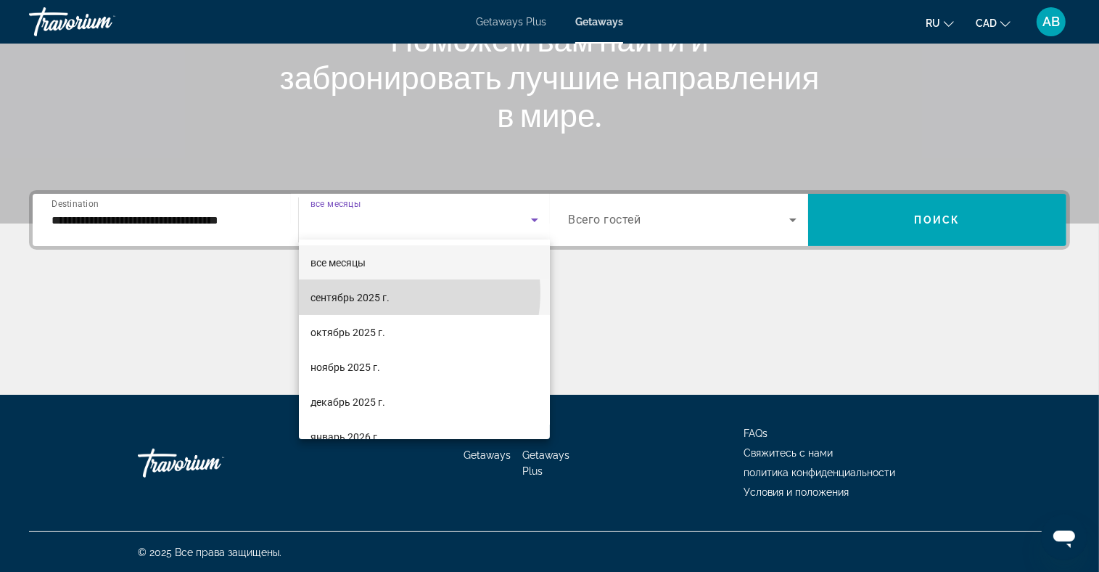
click at [394, 292] on mat-option "сентябрь 2025 г." at bounding box center [424, 297] width 251 height 35
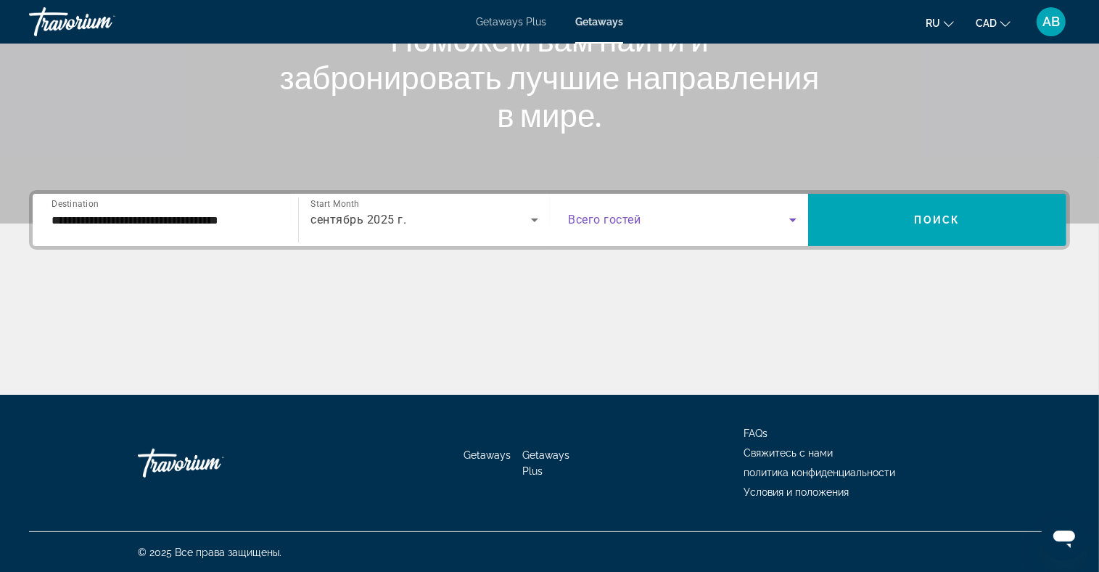
click at [691, 226] on span "Search widget" at bounding box center [679, 219] width 221 height 17
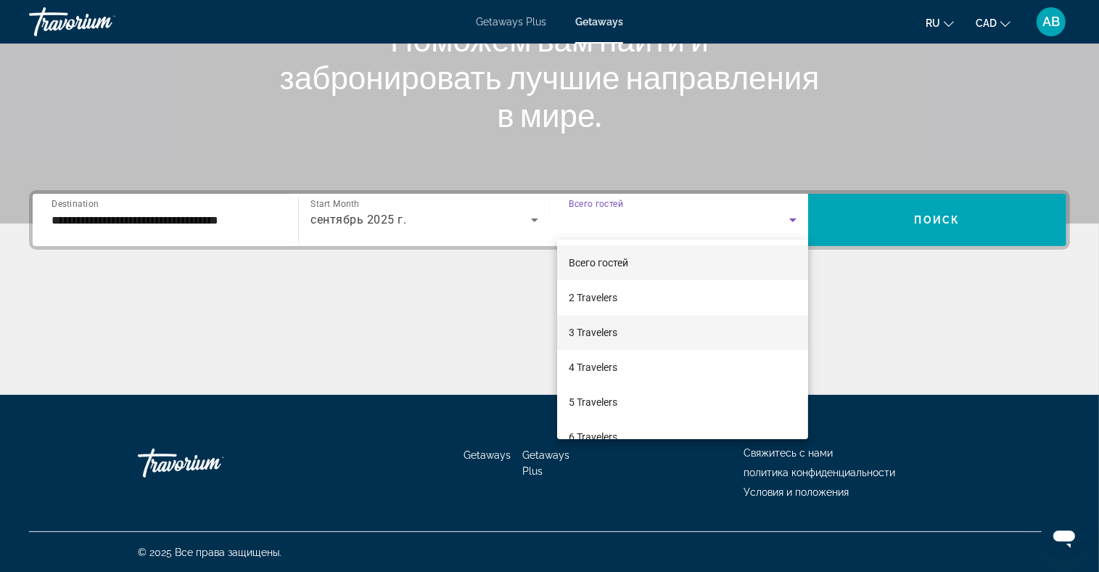
click at [645, 324] on mat-option "3 Travelers" at bounding box center [682, 332] width 251 height 35
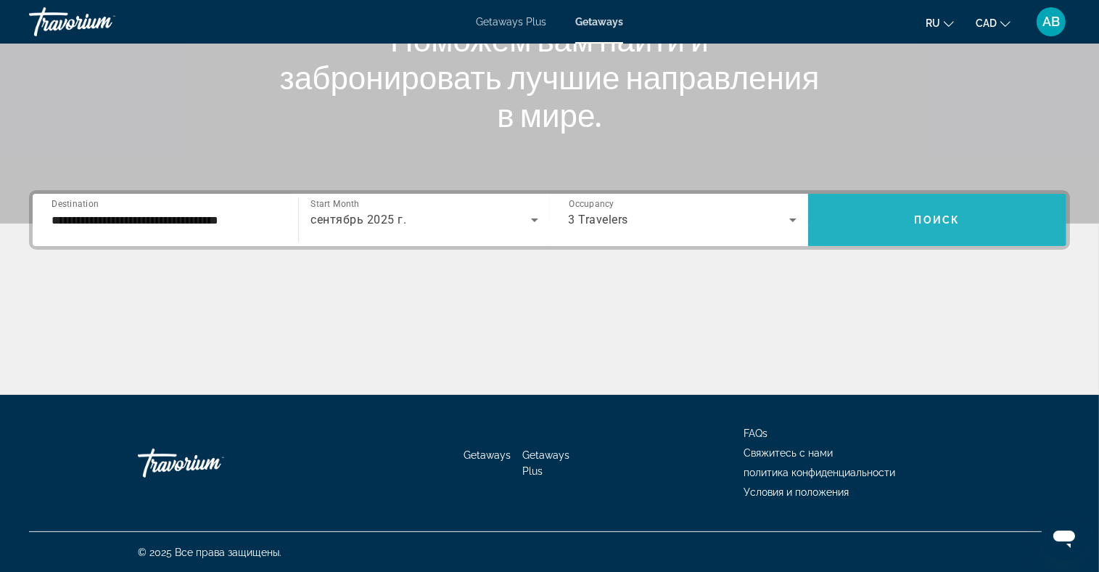
click at [907, 221] on span "Search widget" at bounding box center [937, 219] width 258 height 35
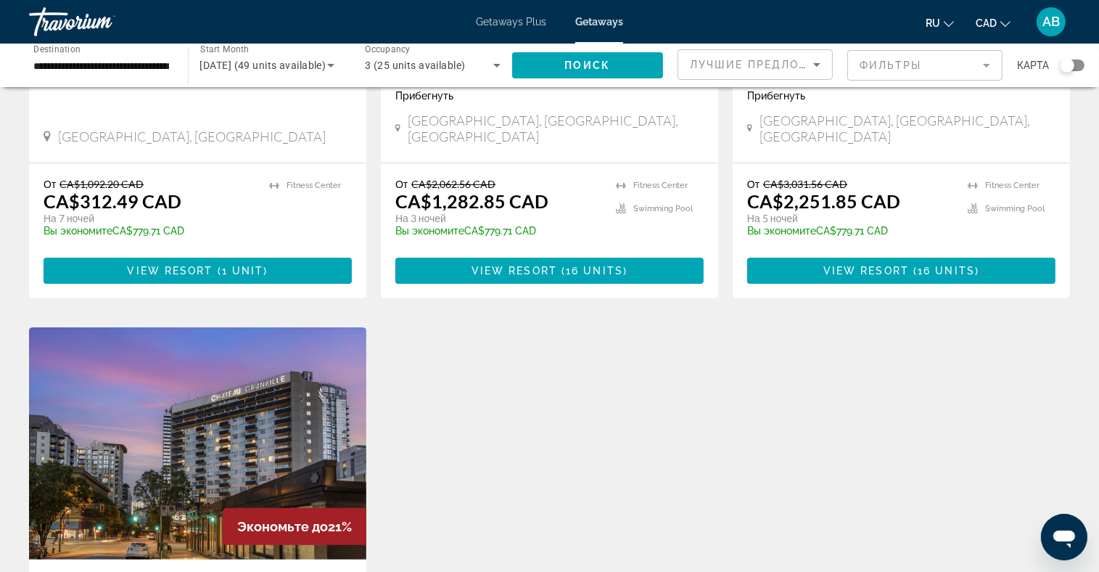
scroll to position [145, 0]
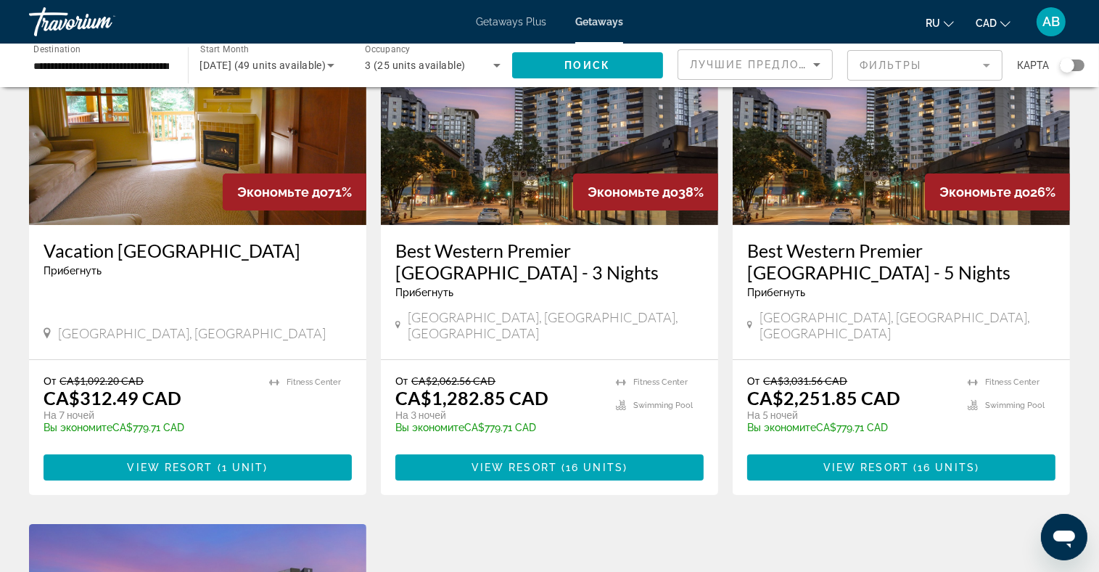
click at [476, 63] on div "3 (25 units available)" at bounding box center [429, 65] width 128 height 17
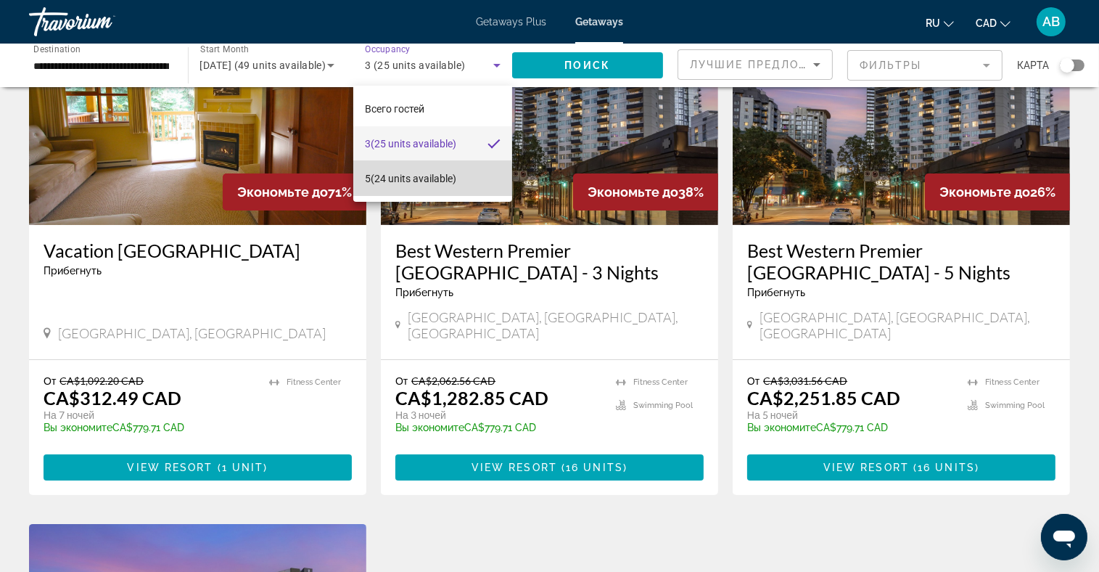
click at [410, 181] on span "5 (24 units available)" at bounding box center [410, 178] width 91 height 17
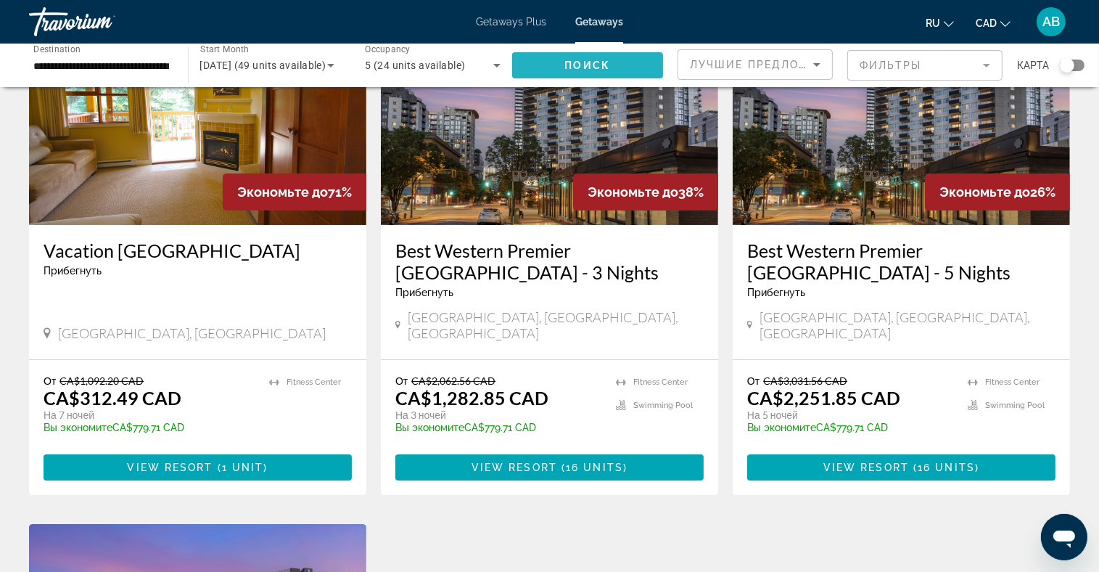
click at [612, 62] on span "Search widget" at bounding box center [588, 65] width 152 height 35
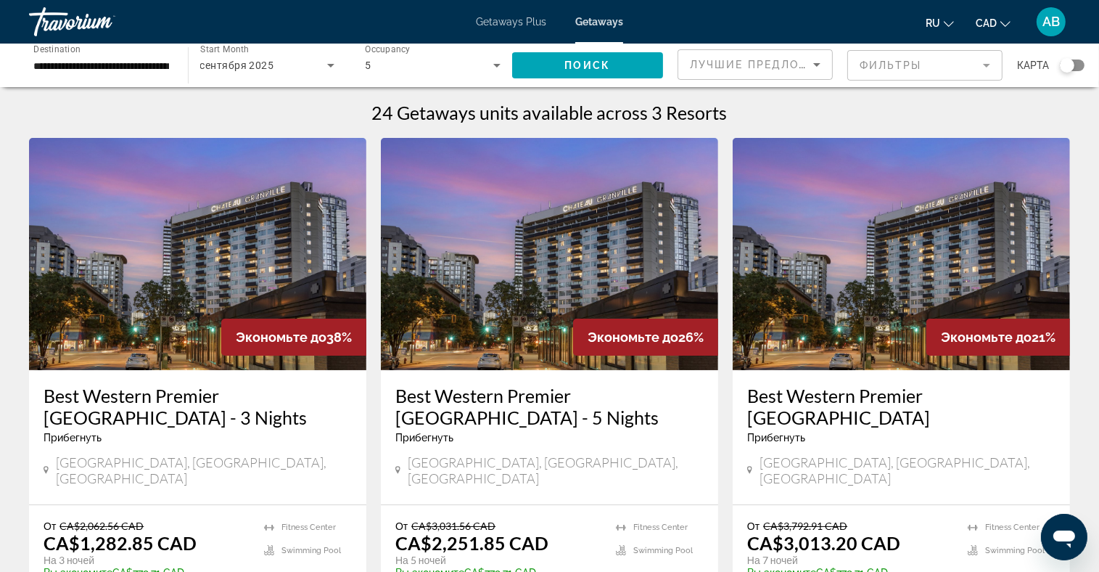
click at [518, 28] on link "Getaways Plus" at bounding box center [511, 22] width 70 height 12
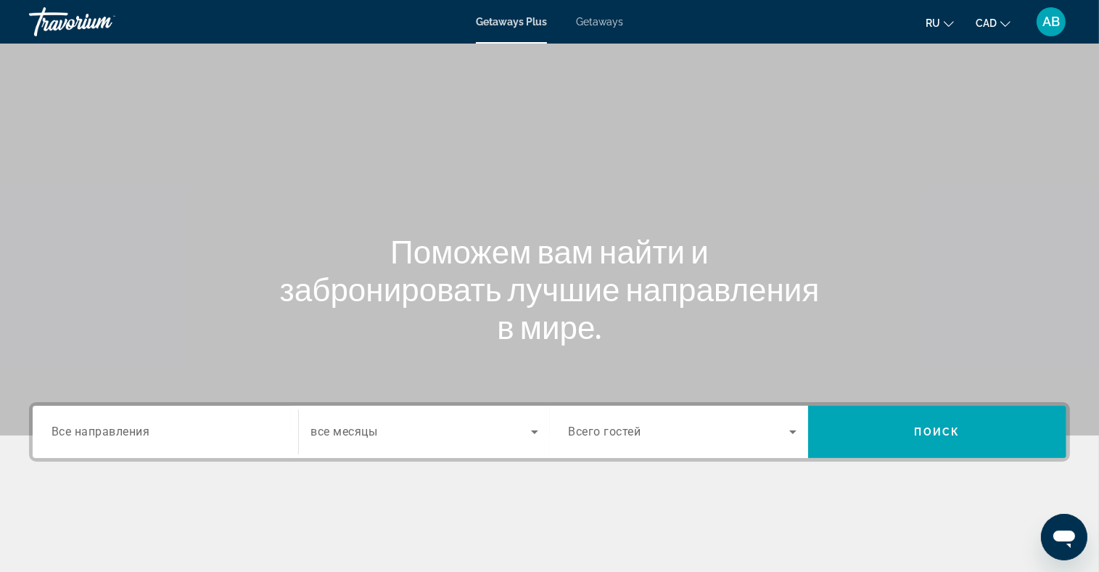
click at [609, 27] on link "Getaways" at bounding box center [599, 22] width 47 height 12
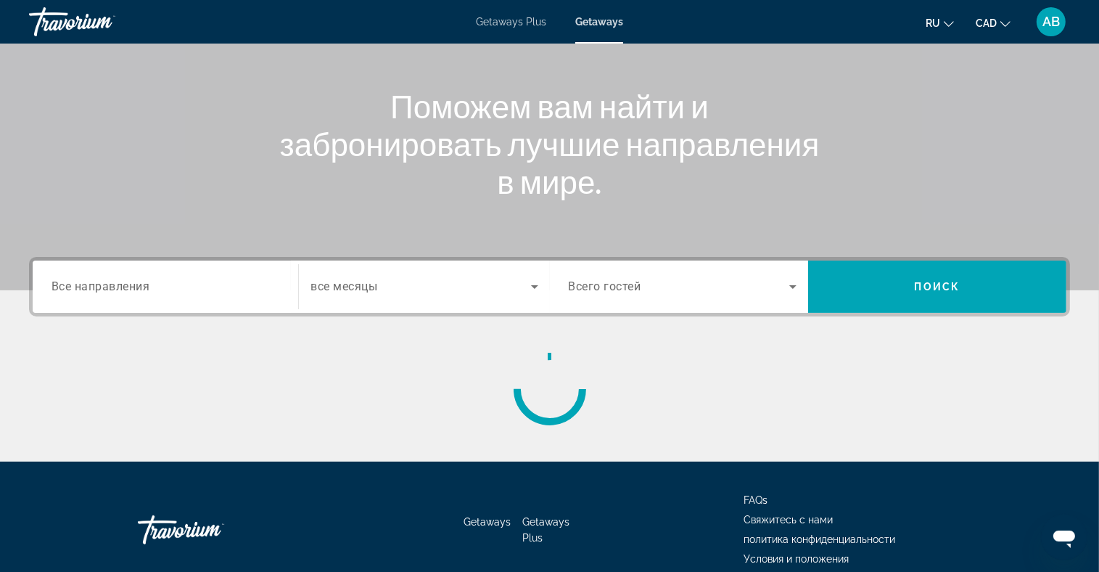
click at [210, 298] on div "Search widget" at bounding box center [166, 286] width 228 height 41
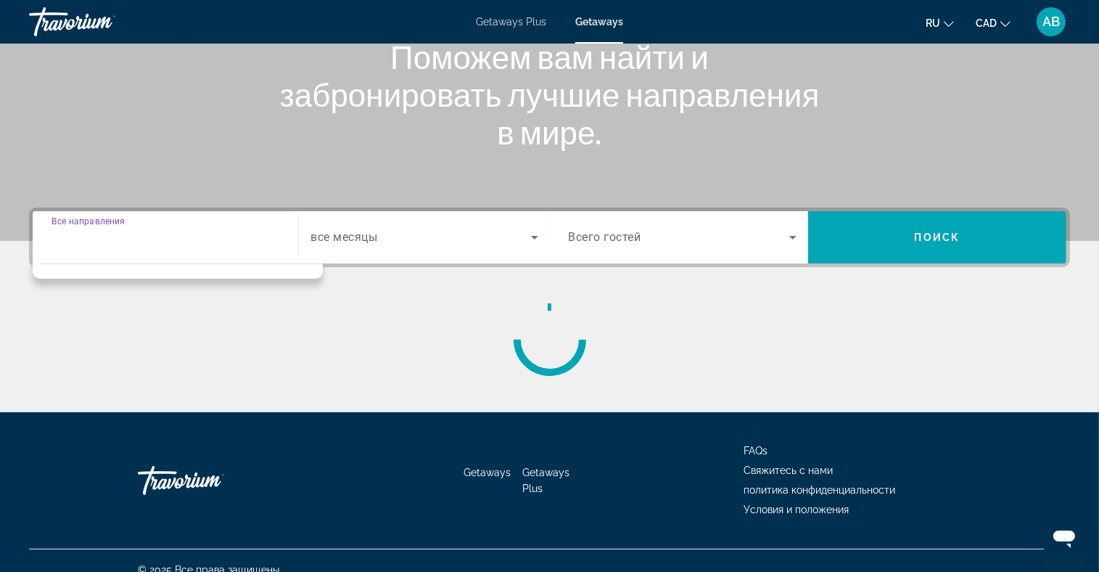
scroll to position [212, 0]
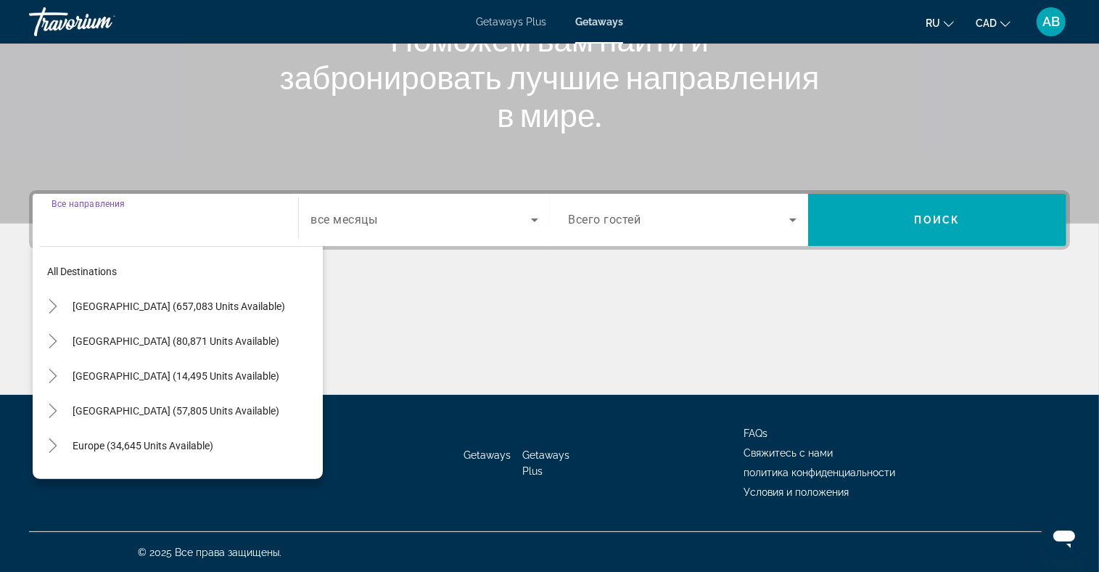
click at [57, 214] on input "Destination Все направления" at bounding box center [166, 220] width 228 height 17
click at [58, 372] on icon "Toggle Canada (14,495 units available)" at bounding box center [53, 375] width 15 height 15
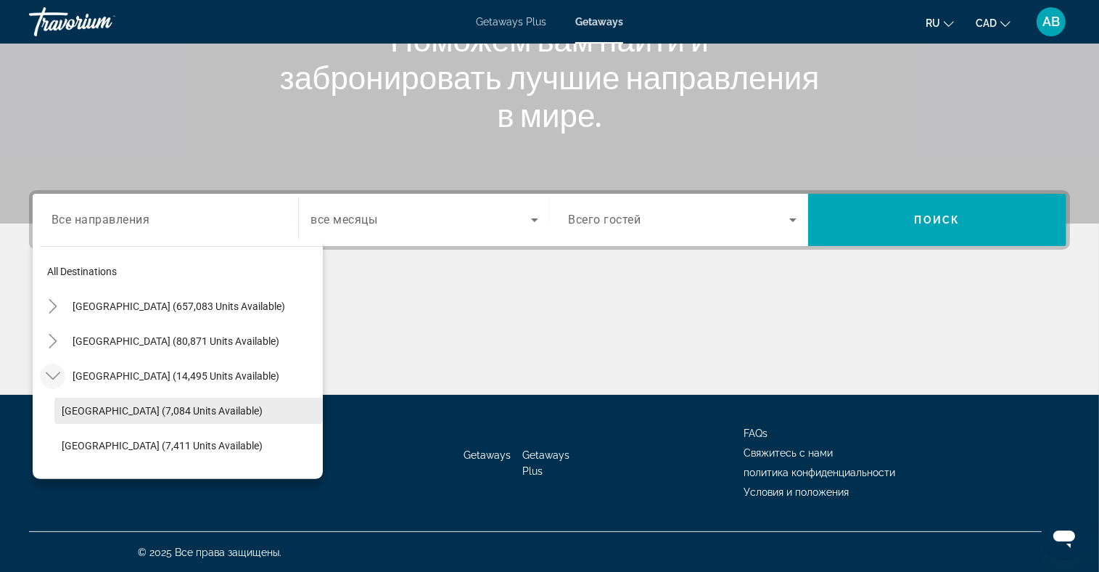
click at [156, 411] on span "[GEOGRAPHIC_DATA] (7,084 units available)" at bounding box center [162, 411] width 201 height 12
type input "**********"
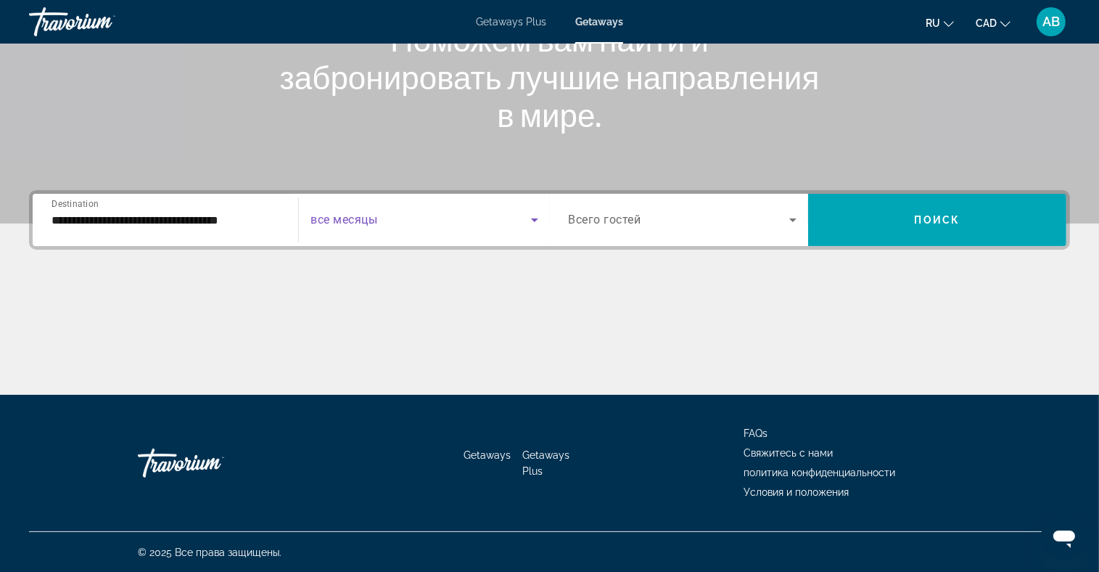
click at [401, 213] on span "Search widget" at bounding box center [420, 219] width 220 height 17
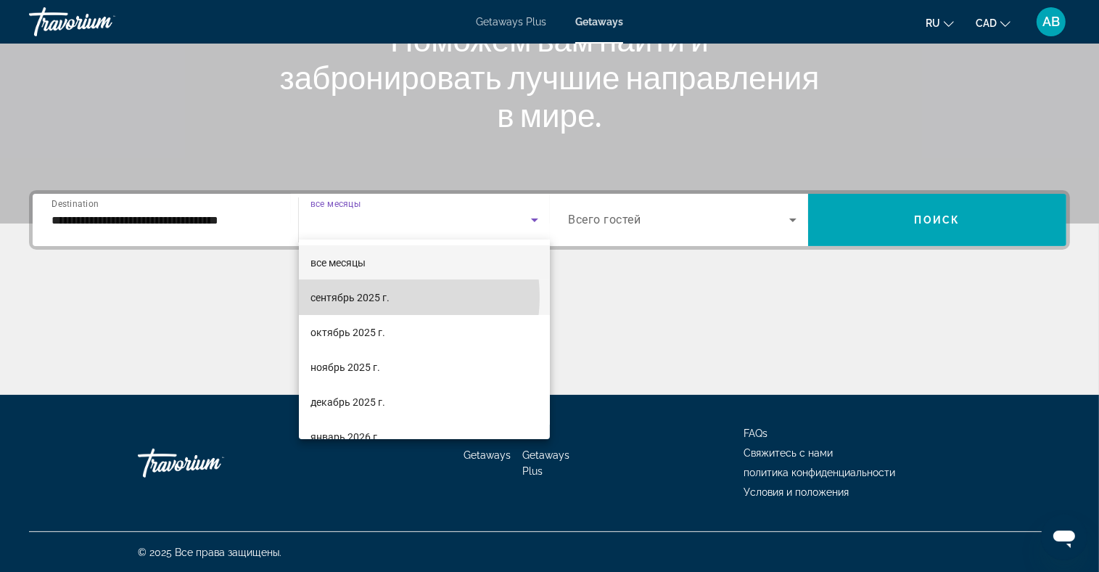
click at [383, 297] on span "сентябрь 2025 г." at bounding box center [349, 297] width 79 height 17
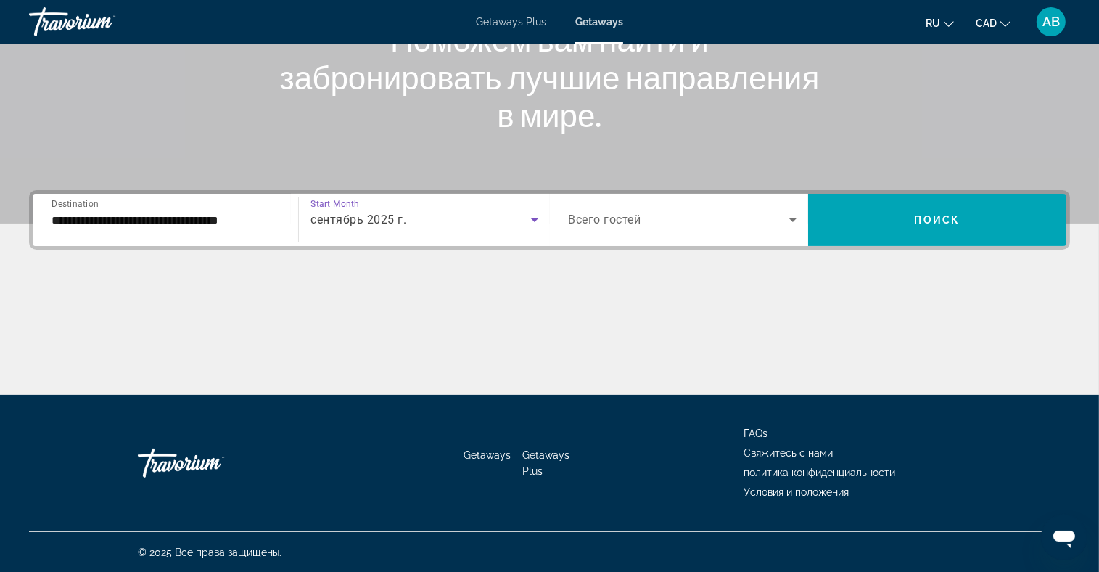
click at [630, 230] on div "Search widget" at bounding box center [683, 219] width 228 height 41
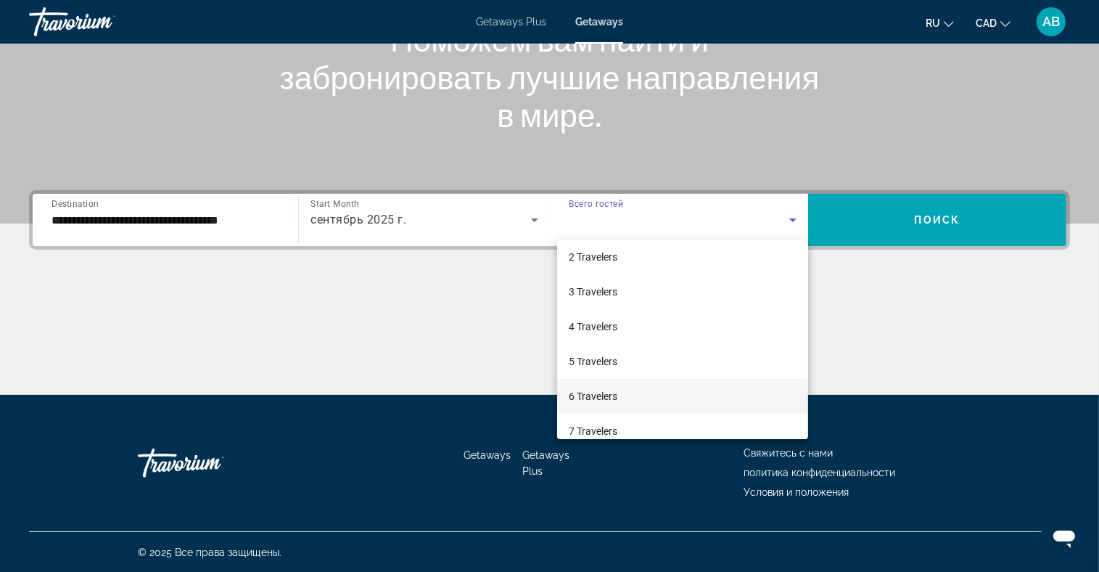
scroll to position [145, 0]
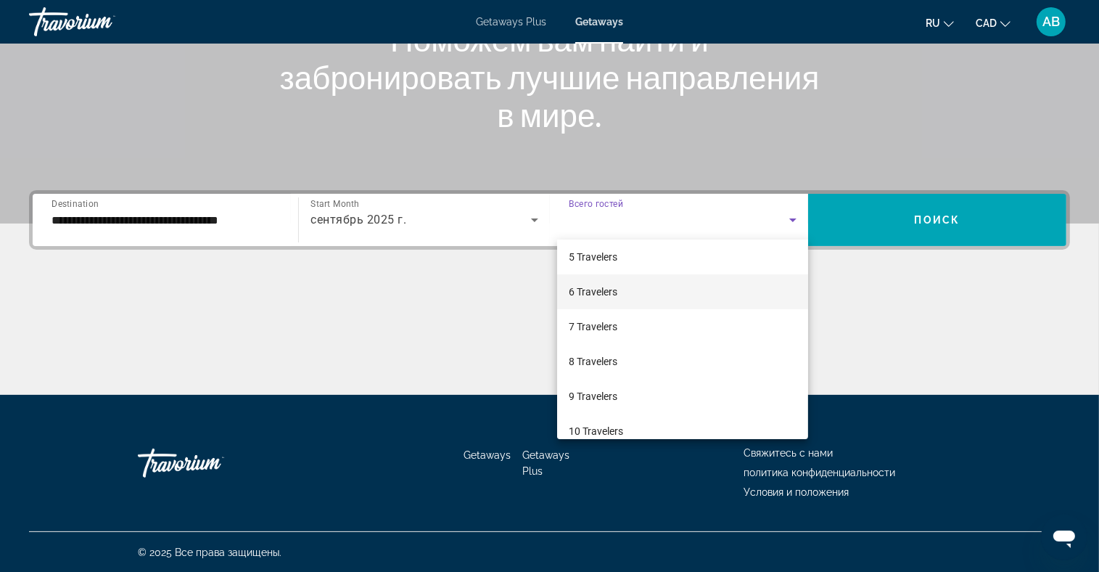
click at [625, 283] on mat-option "6 Travelers" at bounding box center [682, 291] width 251 height 35
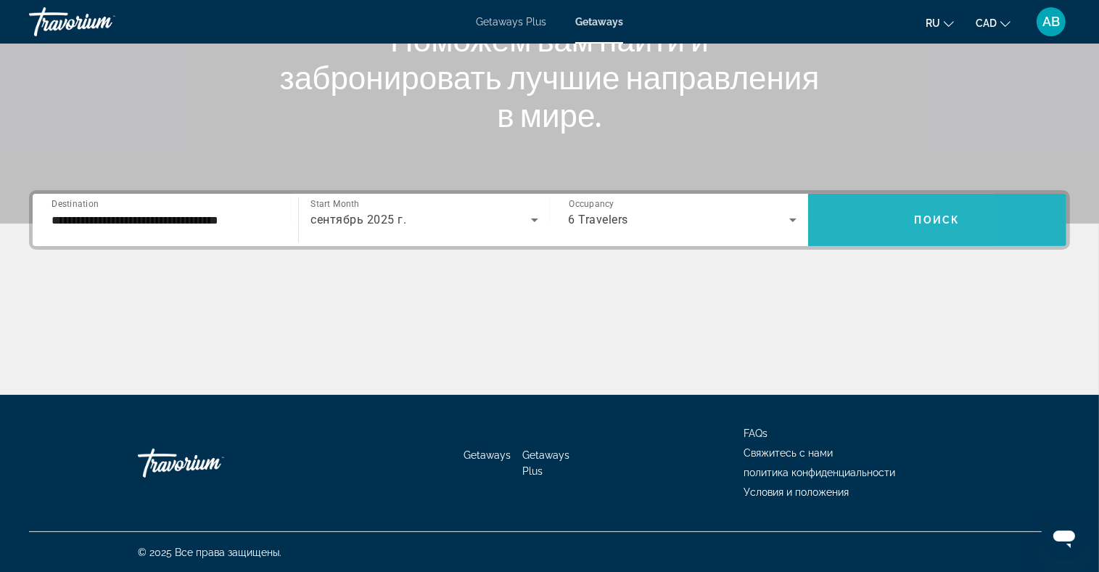
click at [847, 221] on span "Search widget" at bounding box center [937, 219] width 258 height 35
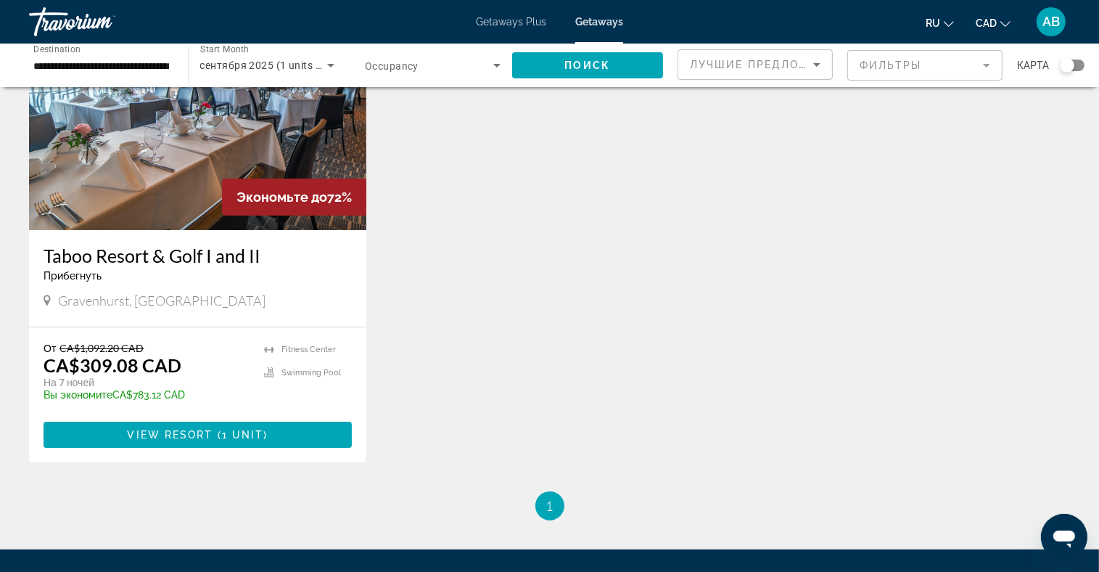
scroll to position [145, 0]
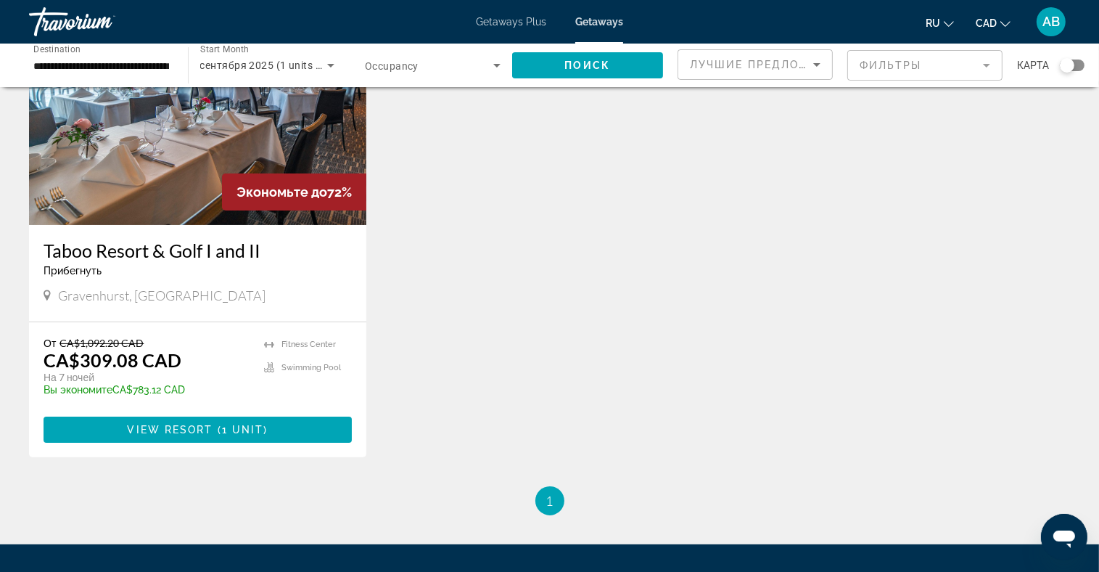
click at [168, 168] on img "Main content" at bounding box center [197, 109] width 337 height 232
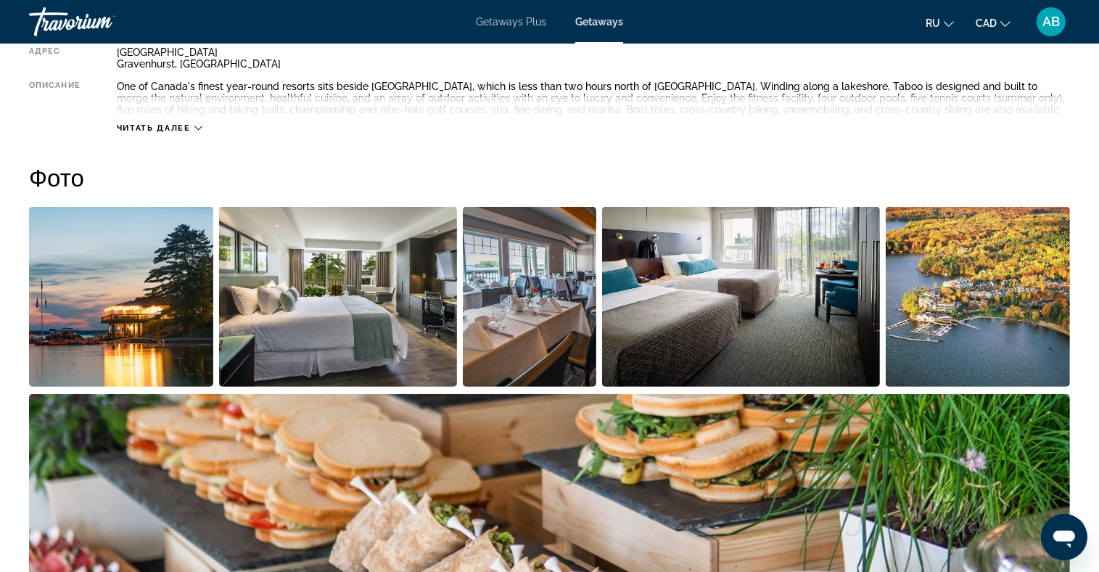
scroll to position [653, 0]
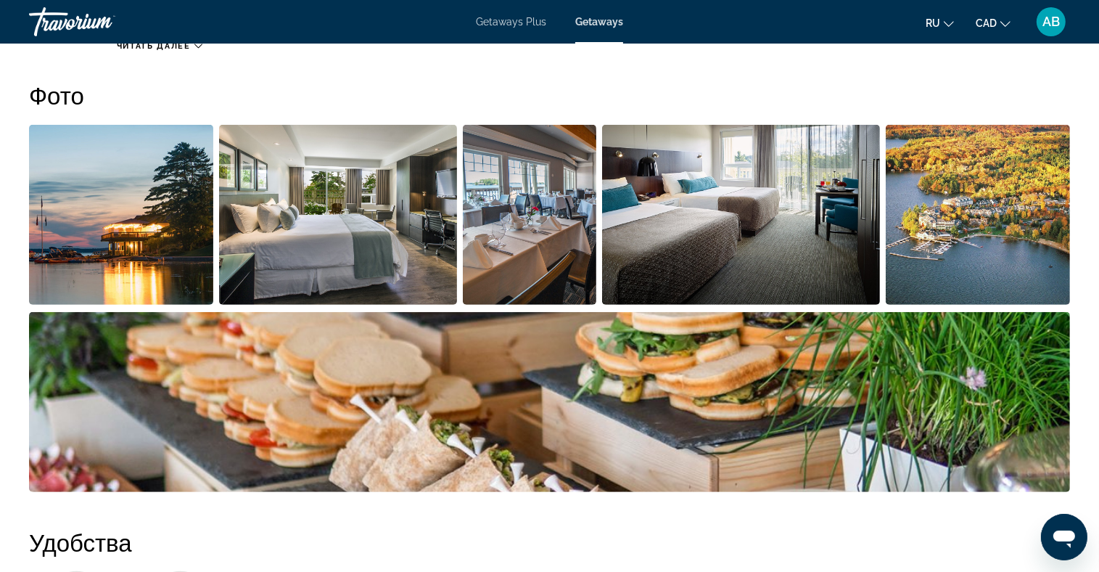
click at [1005, 220] on img "Open full-screen image slider" at bounding box center [978, 215] width 184 height 180
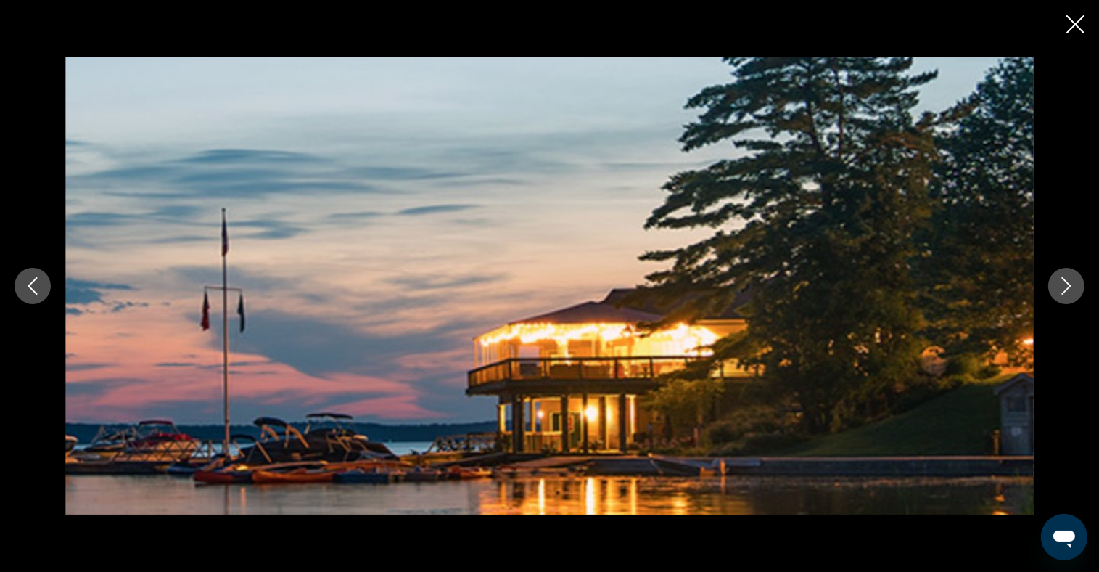
scroll to position [798, 0]
click at [1074, 287] on icon "Next image" at bounding box center [1066, 285] width 17 height 17
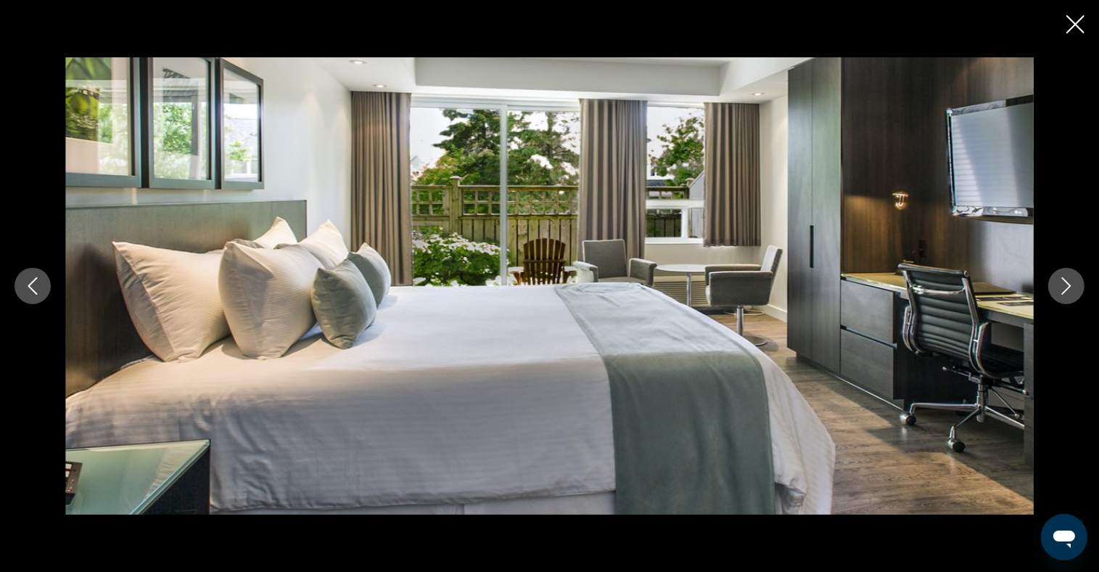
click at [1071, 291] on icon "Next image" at bounding box center [1066, 285] width 17 height 17
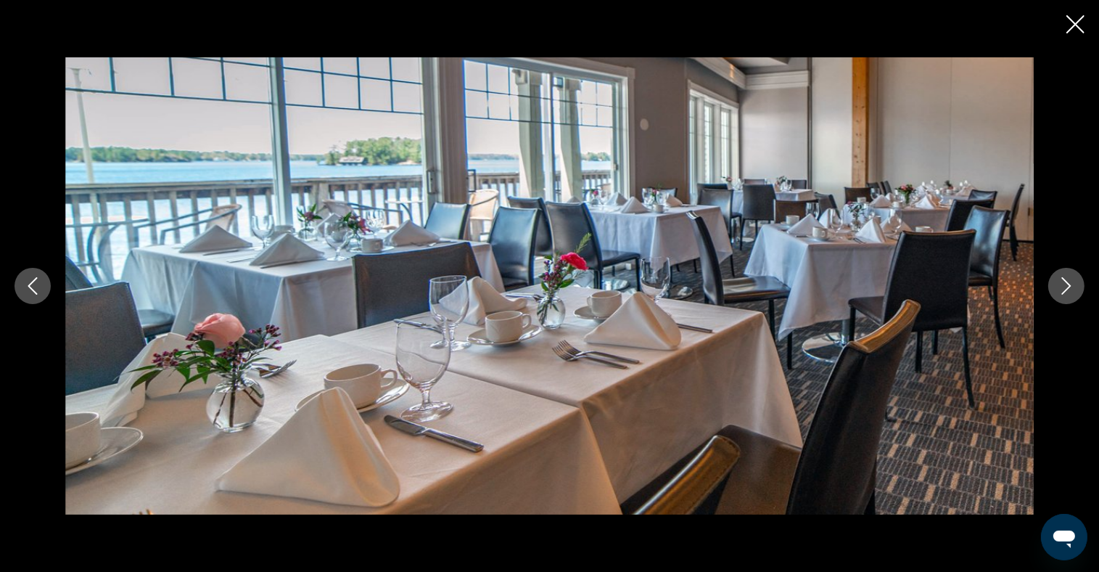
click at [1071, 291] on icon "Next image" at bounding box center [1066, 285] width 17 height 17
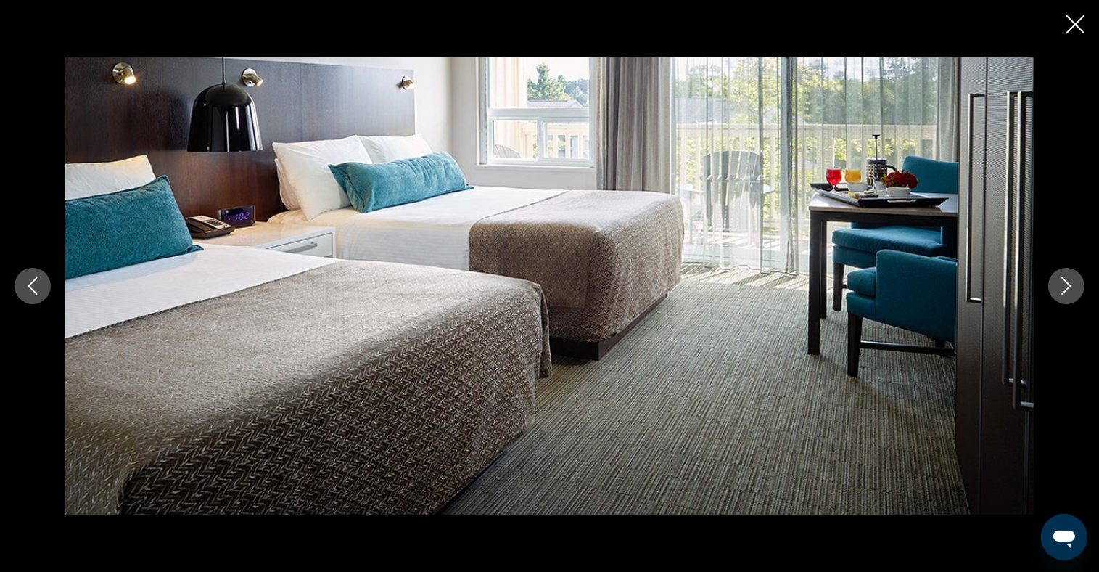
click at [1071, 291] on icon "Next image" at bounding box center [1066, 285] width 17 height 17
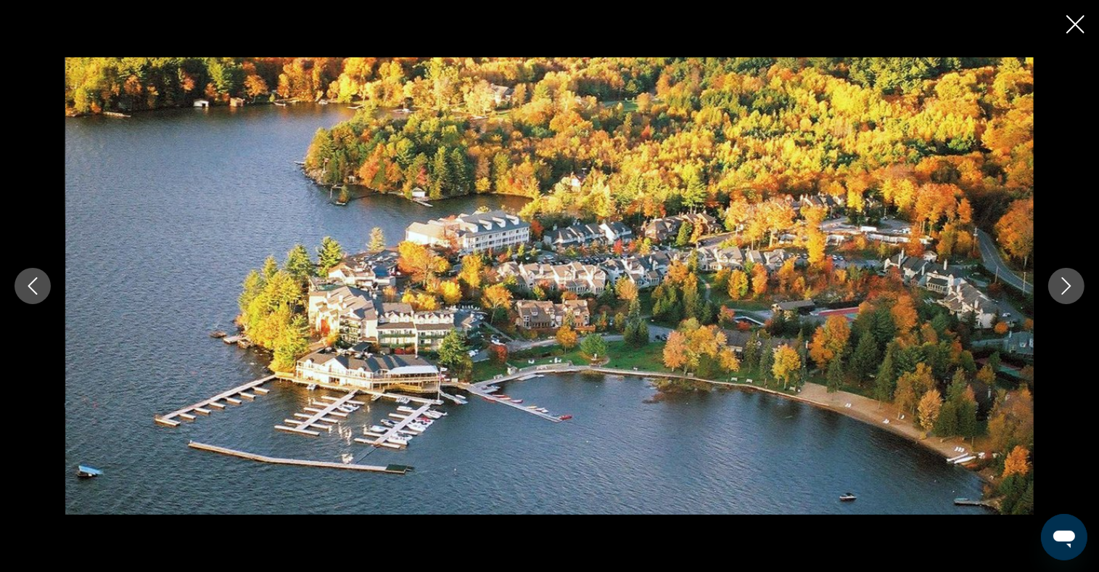
click at [1055, 267] on div "prev next" at bounding box center [549, 285] width 1099 height 457
click at [1055, 278] on button "Next image" at bounding box center [1066, 286] width 36 height 36
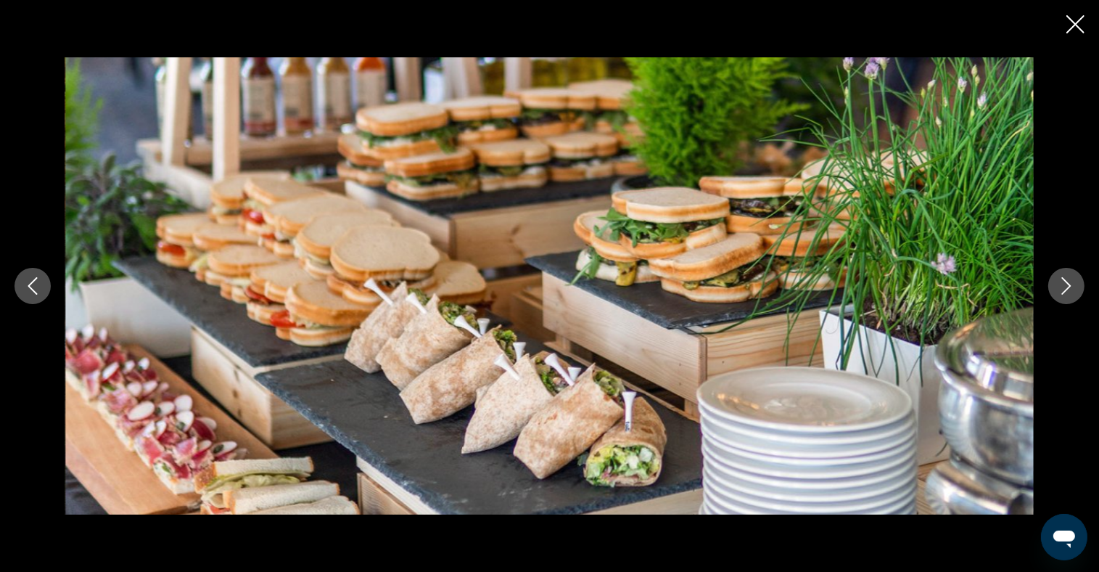
click at [1058, 278] on icon "Next image" at bounding box center [1066, 285] width 17 height 17
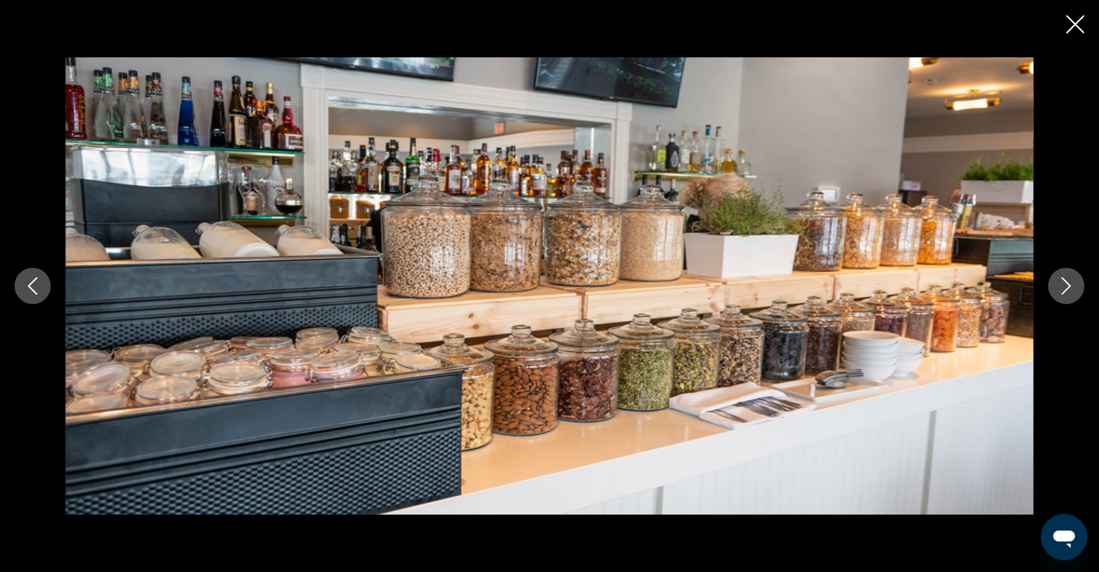
click at [1063, 282] on icon "Next image" at bounding box center [1066, 285] width 17 height 17
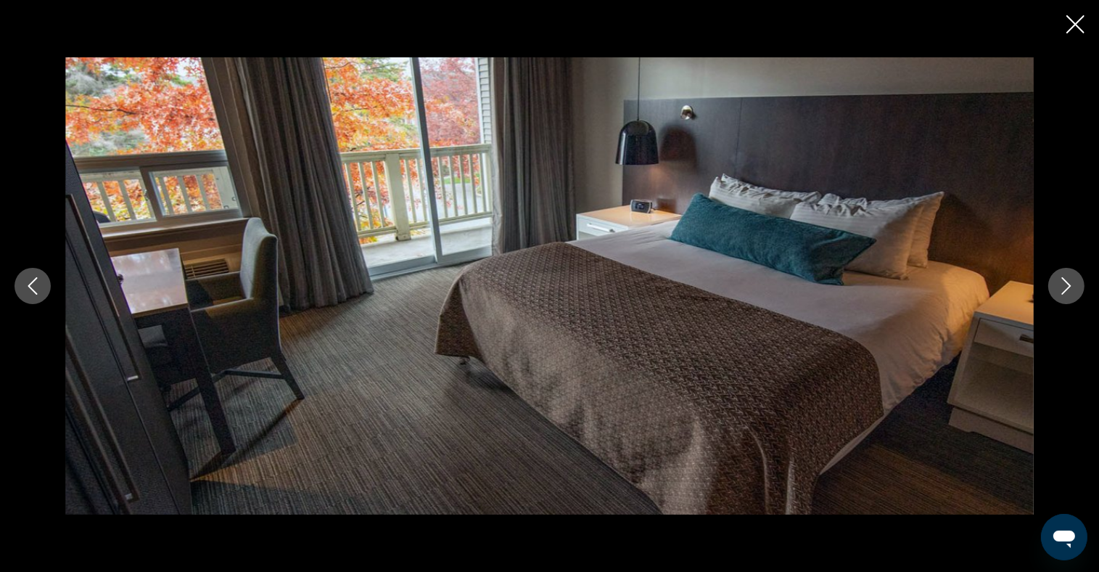
click at [1071, 25] on icon "Close slideshow" at bounding box center [1075, 24] width 18 height 18
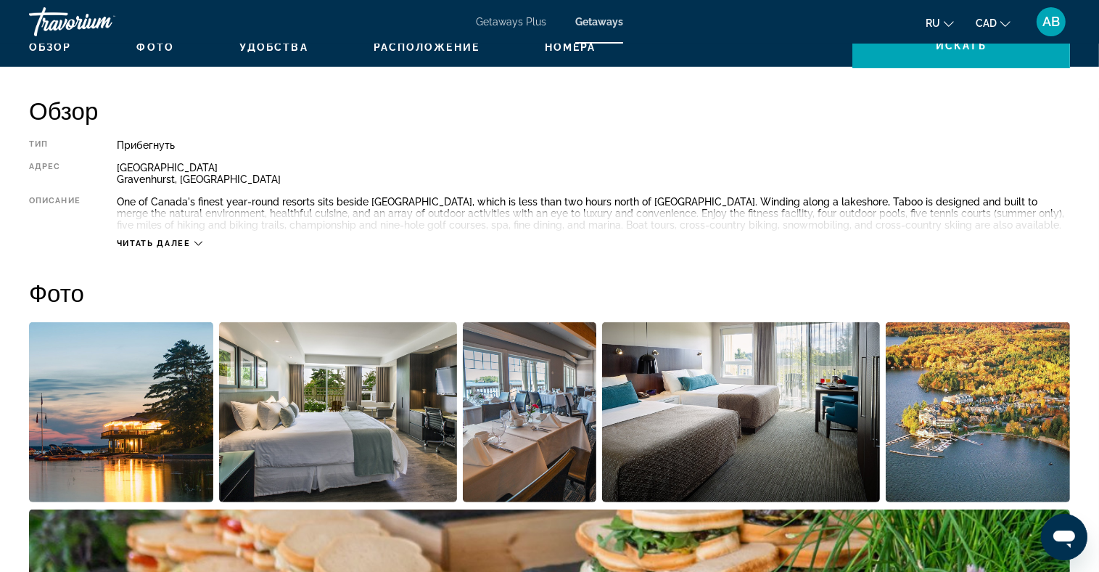
scroll to position [440, 0]
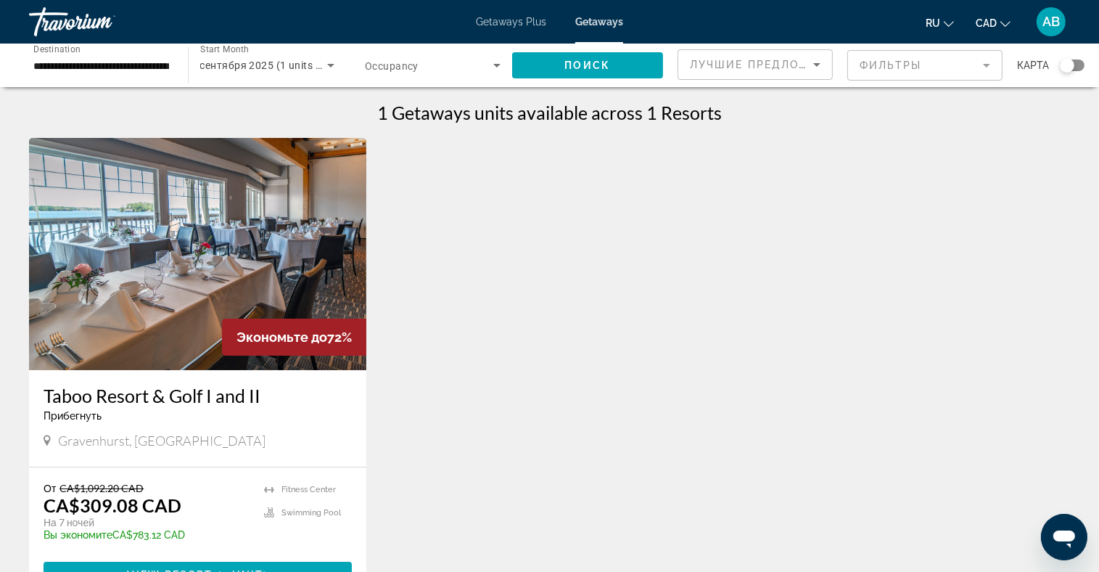
click at [466, 62] on span "Search widget" at bounding box center [429, 65] width 128 height 17
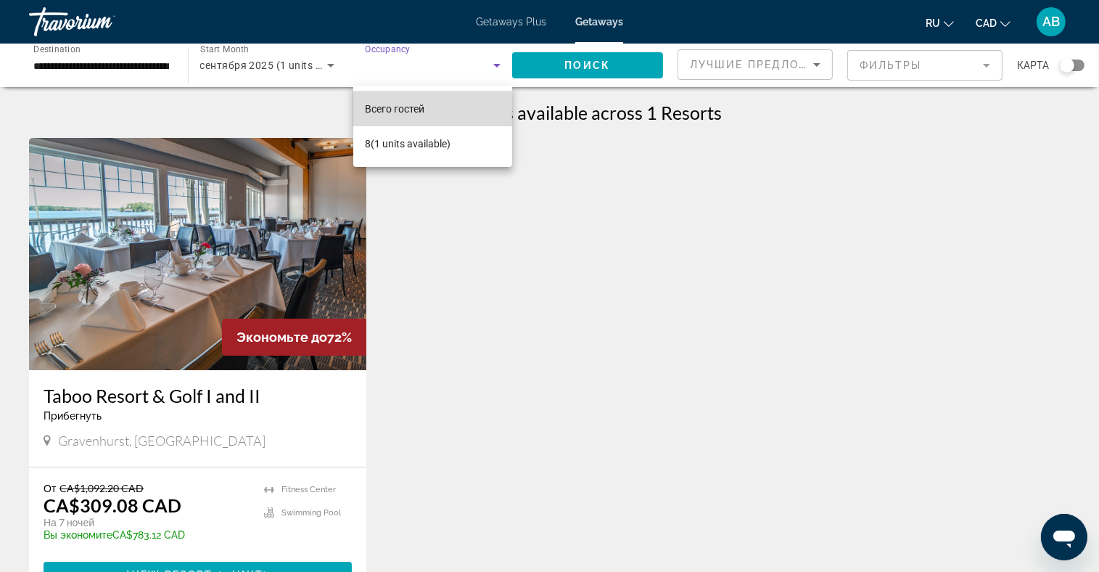
click at [424, 110] on span "Всего гостей" at bounding box center [394, 109] width 59 height 12
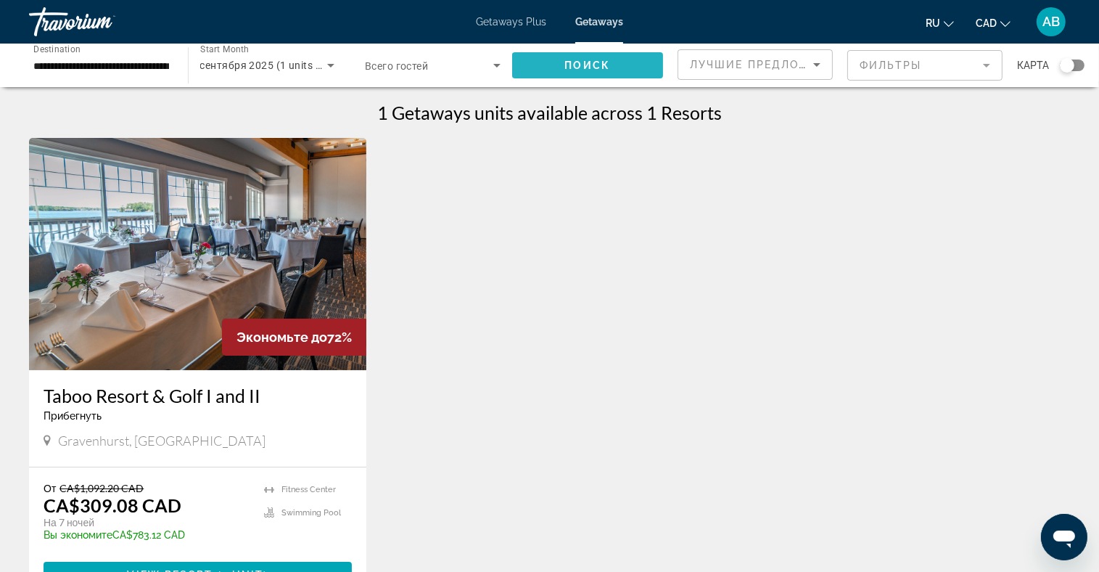
click at [602, 62] on span "Поиск" at bounding box center [588, 65] width 46 height 12
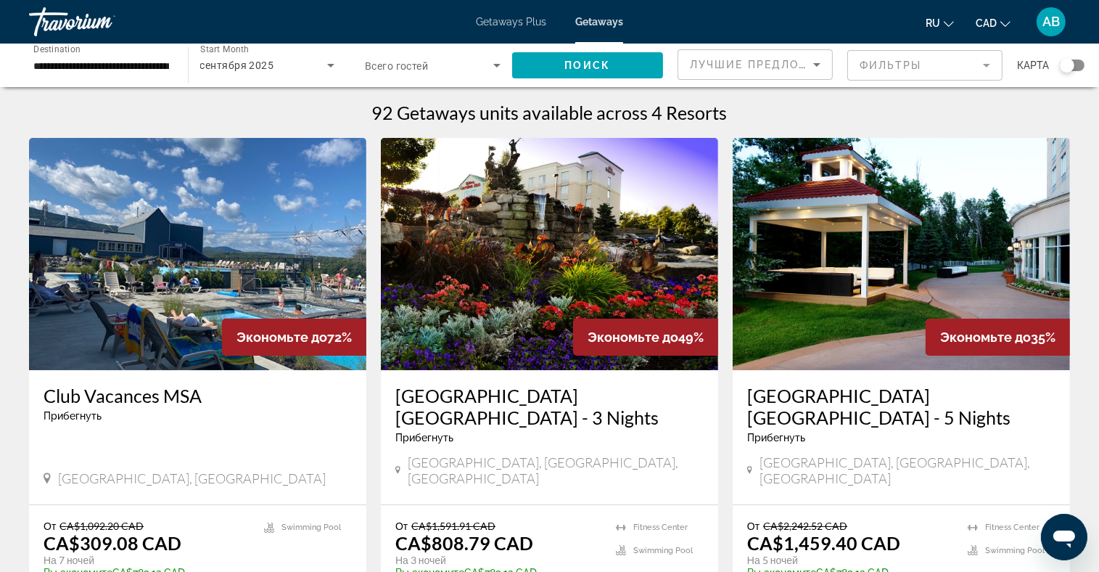
click at [416, 61] on span "Всего гостей" at bounding box center [396, 66] width 63 height 12
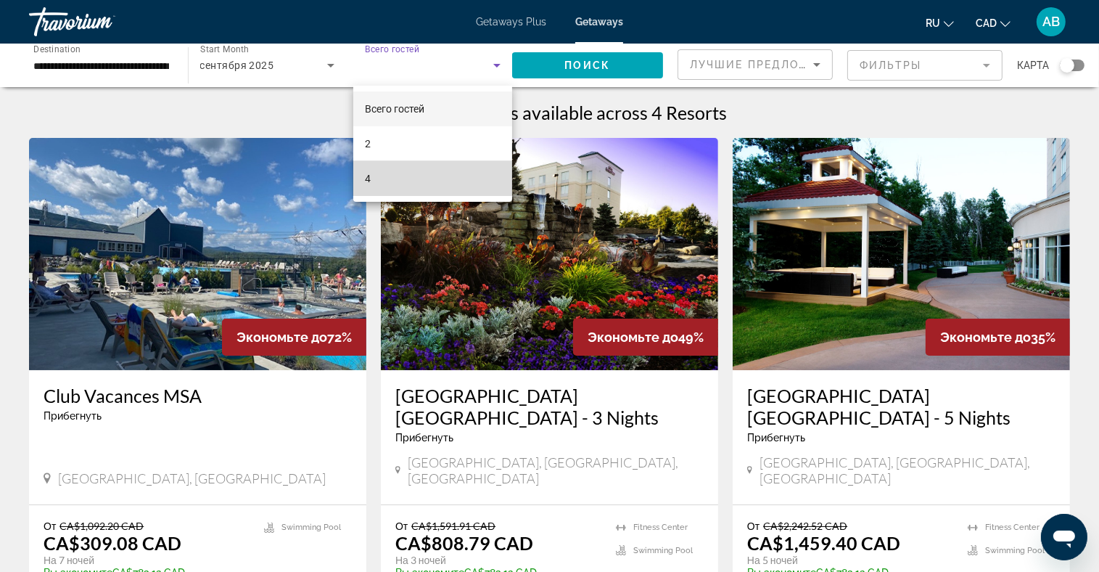
click at [374, 174] on mat-option "4" at bounding box center [432, 178] width 159 height 35
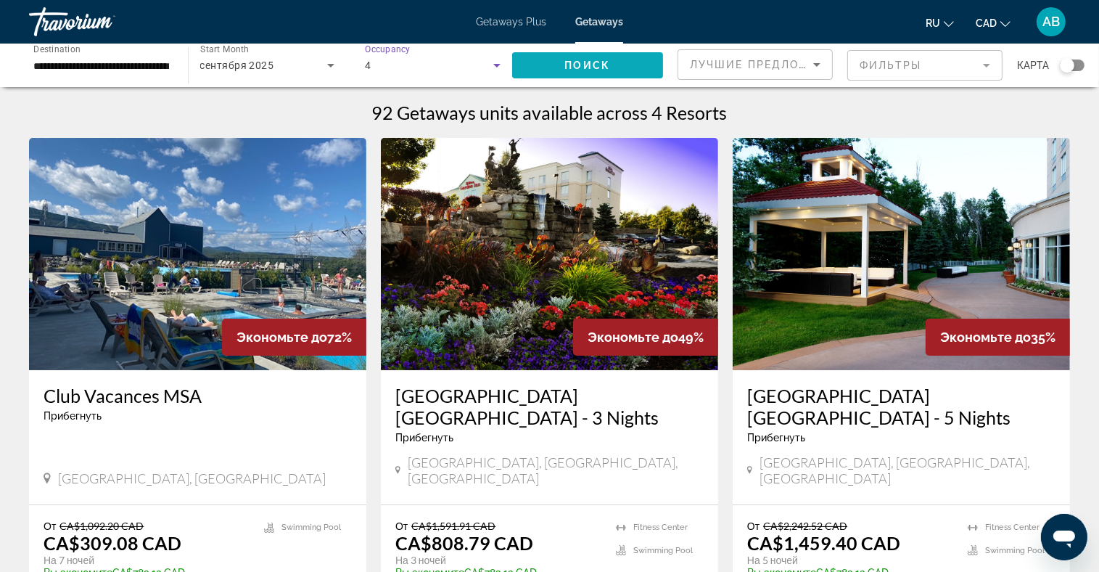
click at [612, 56] on span "Search widget" at bounding box center [588, 65] width 152 height 35
click at [464, 55] on div "4" at bounding box center [433, 65] width 136 height 41
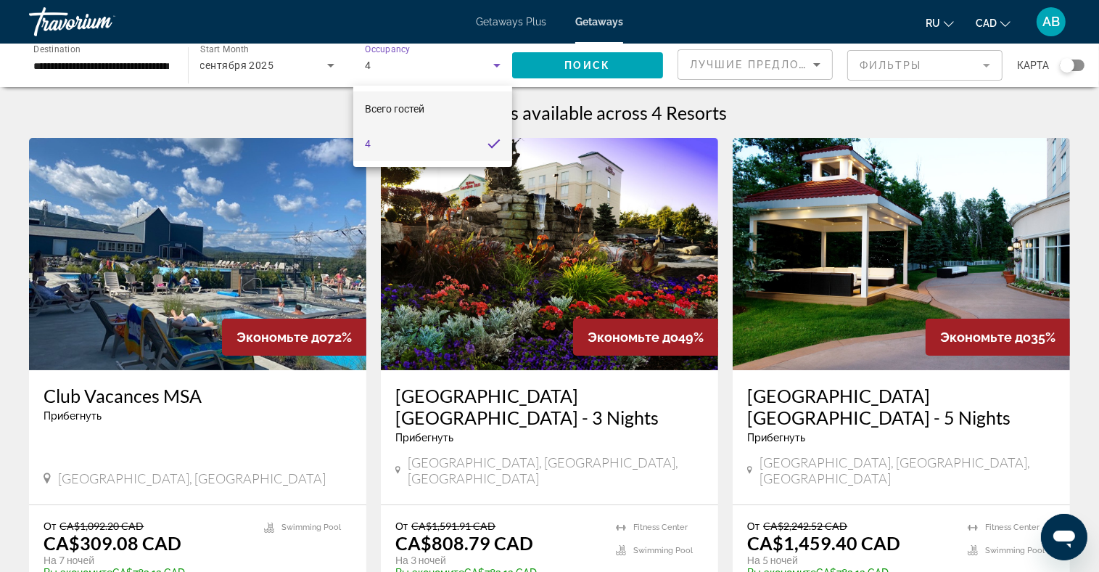
click at [411, 110] on span "Всего гостей" at bounding box center [394, 109] width 59 height 12
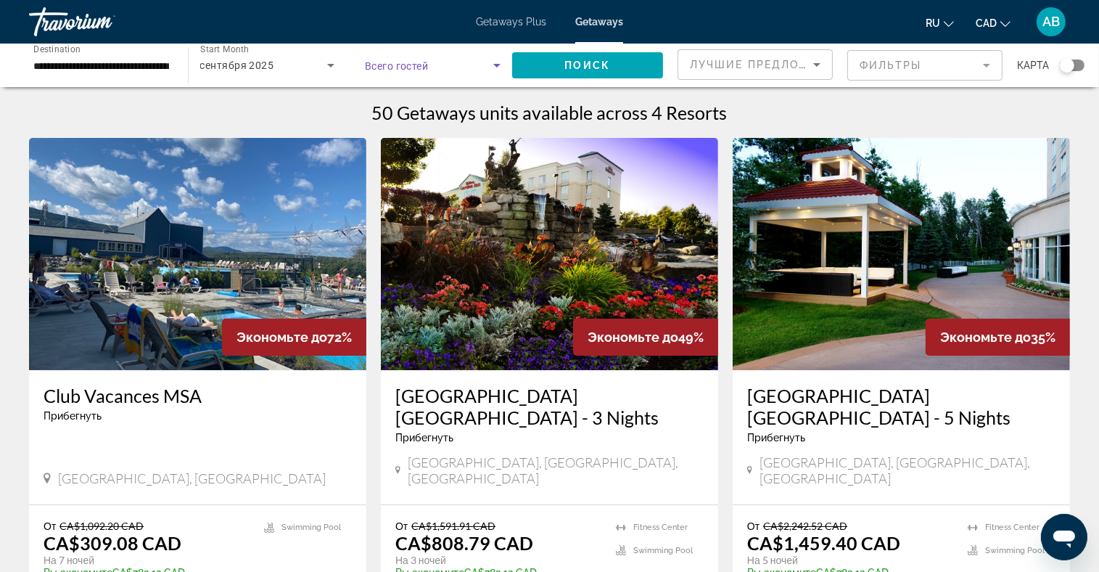
click at [415, 73] on span "Search widget" at bounding box center [429, 65] width 128 height 17
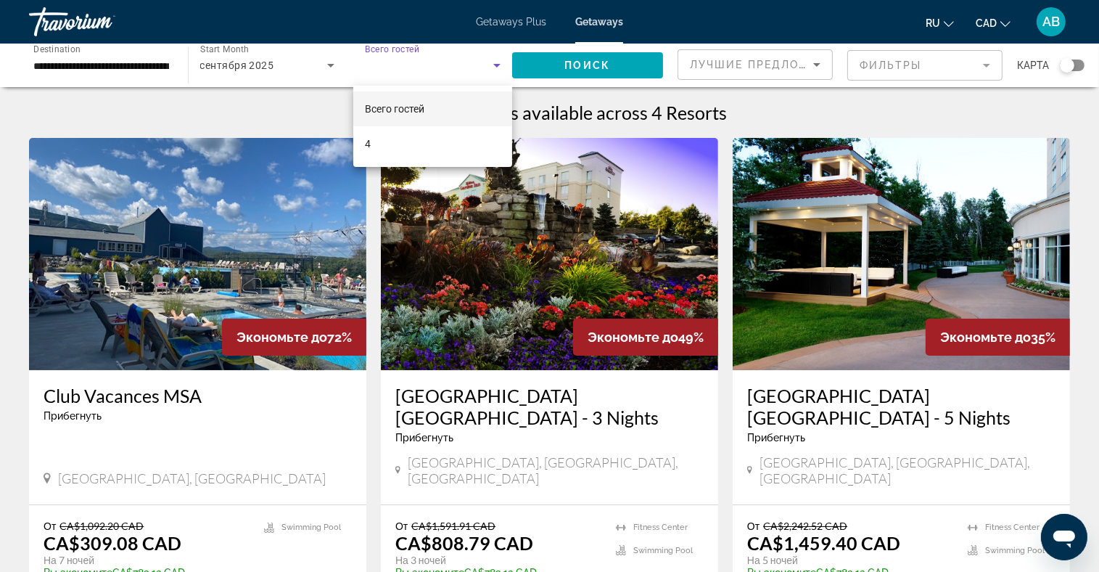
click at [527, 23] on div at bounding box center [549, 286] width 1099 height 572
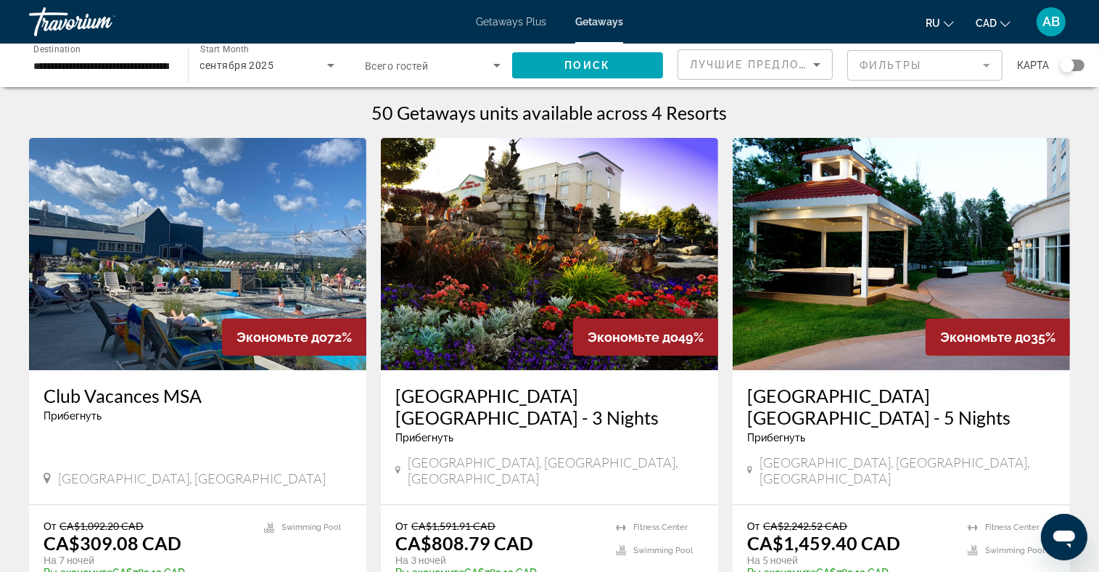
click at [524, 24] on span "Getaways Plus" at bounding box center [511, 22] width 70 height 12
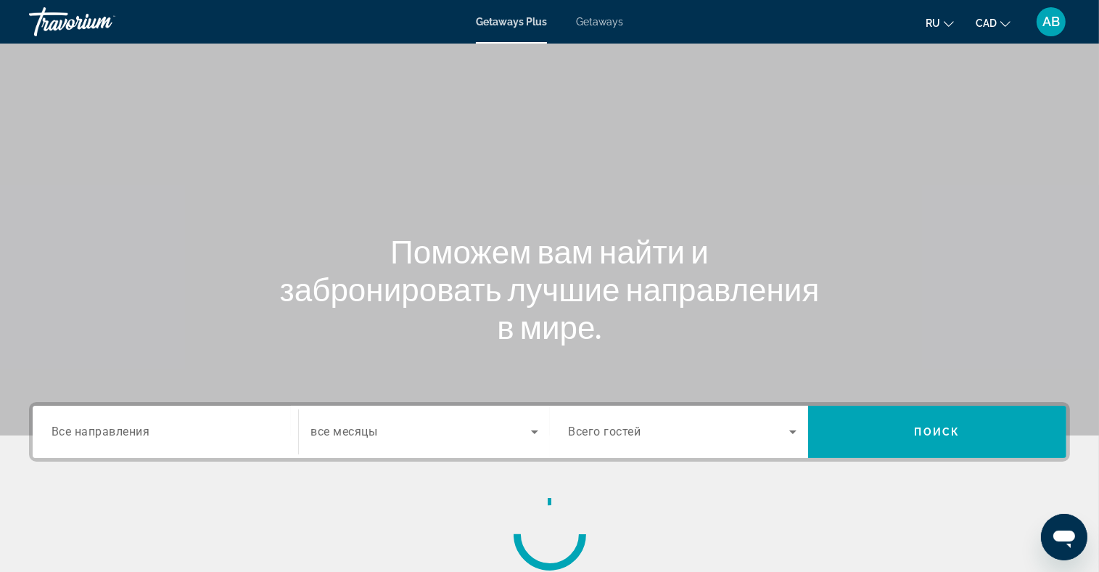
click at [609, 22] on span "Getaways" at bounding box center [599, 22] width 47 height 12
click at [96, 432] on span "Все направления" at bounding box center [101, 431] width 99 height 14
click at [96, 432] on input "Destination Все направления" at bounding box center [166, 432] width 228 height 17
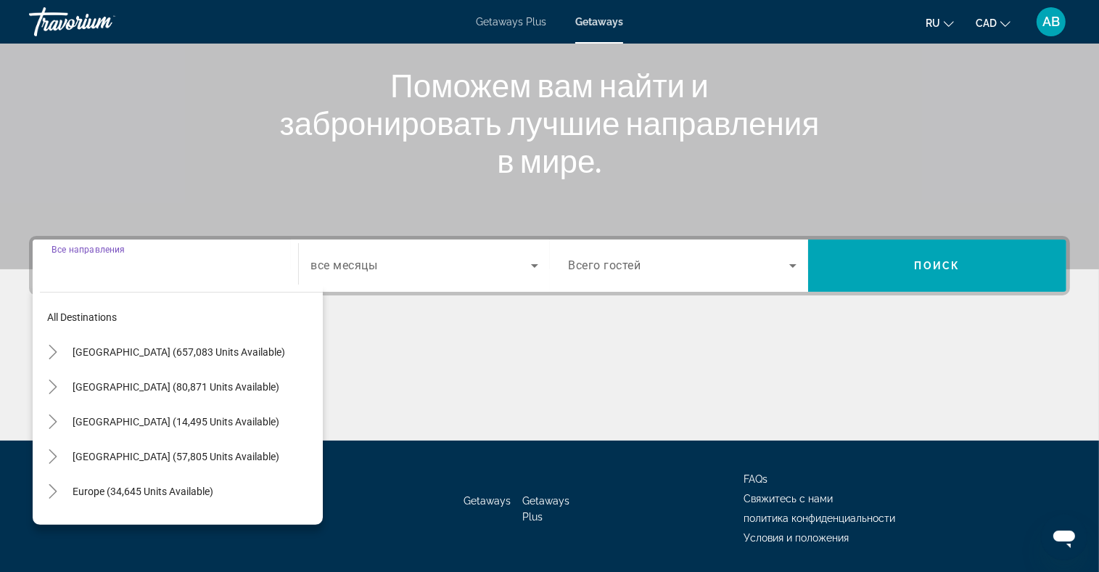
scroll to position [212, 0]
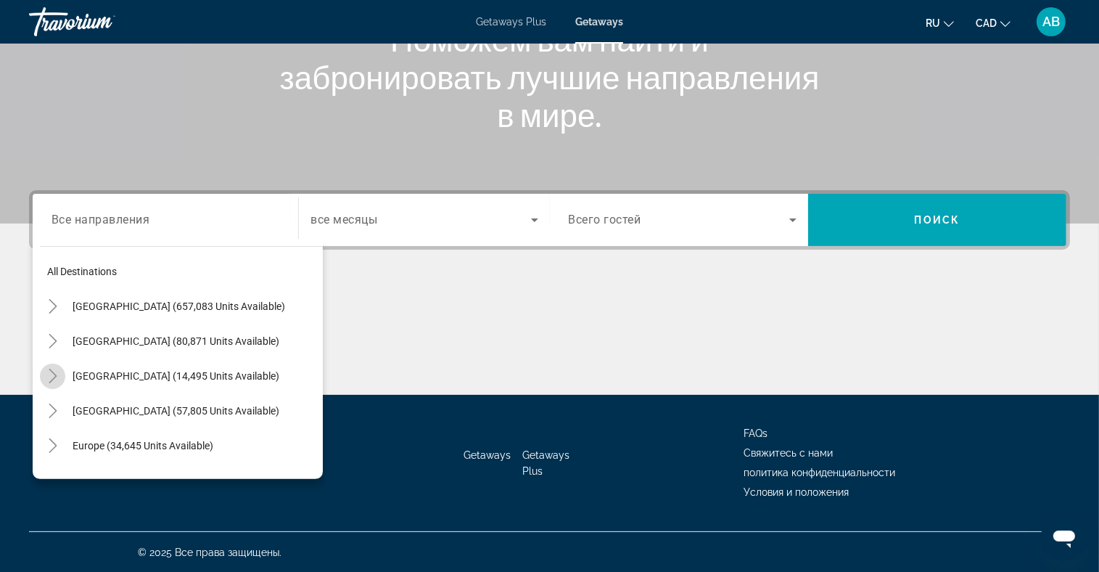
click at [54, 377] on icon "Toggle Canada (14,495 units available)" at bounding box center [53, 375] width 15 height 15
click at [70, 405] on span "[GEOGRAPHIC_DATA] (7,084 units available)" at bounding box center [162, 411] width 201 height 12
type input "**********"
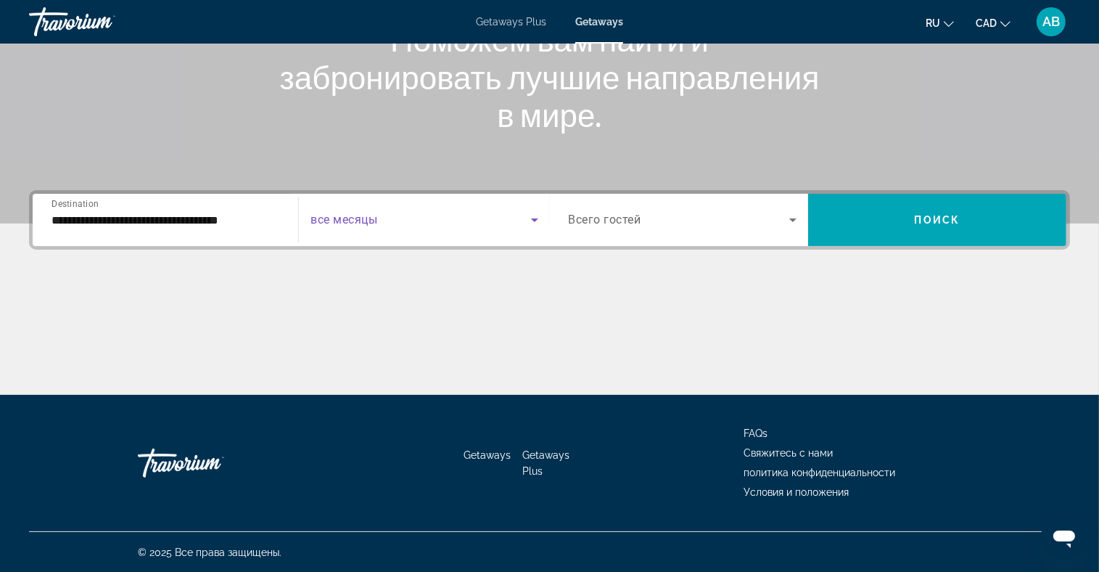
click at [450, 211] on span "Search widget" at bounding box center [420, 219] width 220 height 17
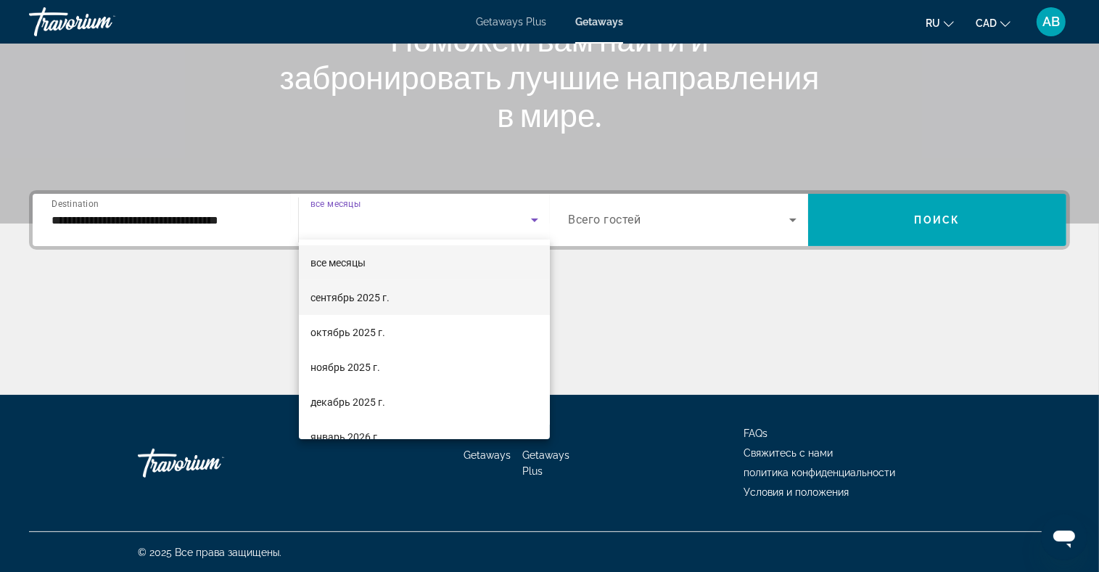
click at [402, 295] on mat-option "сентябрь 2025 г." at bounding box center [424, 297] width 251 height 35
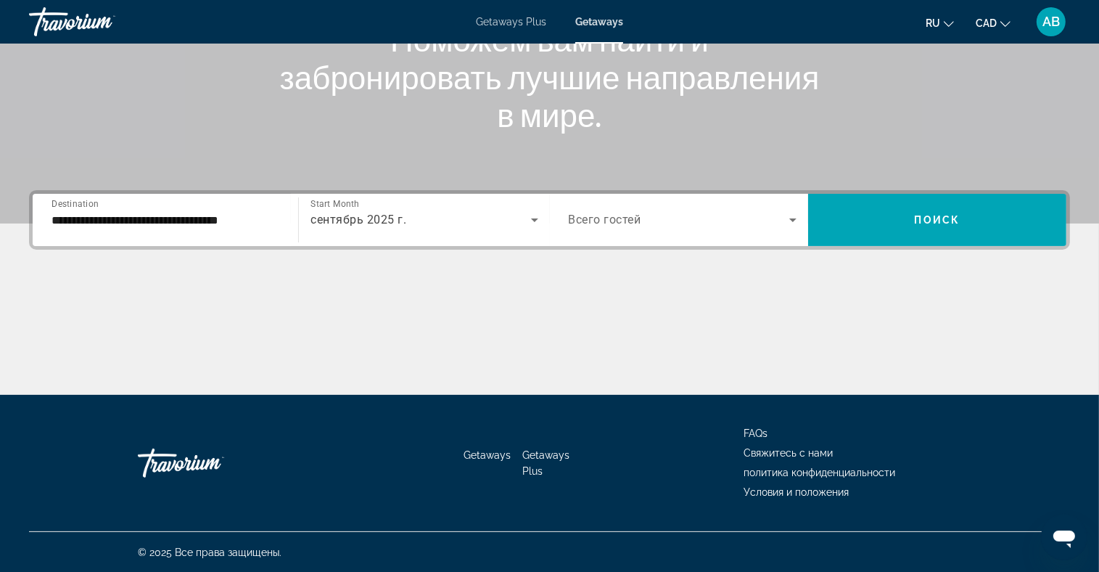
click at [734, 230] on div "Search widget" at bounding box center [683, 219] width 228 height 41
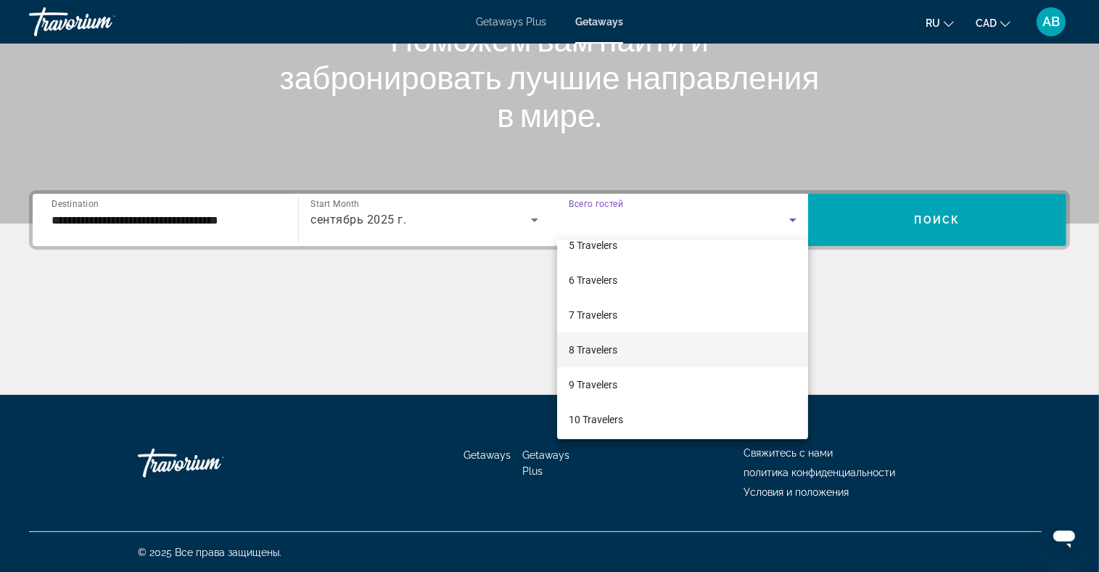
scroll to position [160, 0]
click at [627, 342] on mat-option "8 Travelers" at bounding box center [682, 346] width 251 height 35
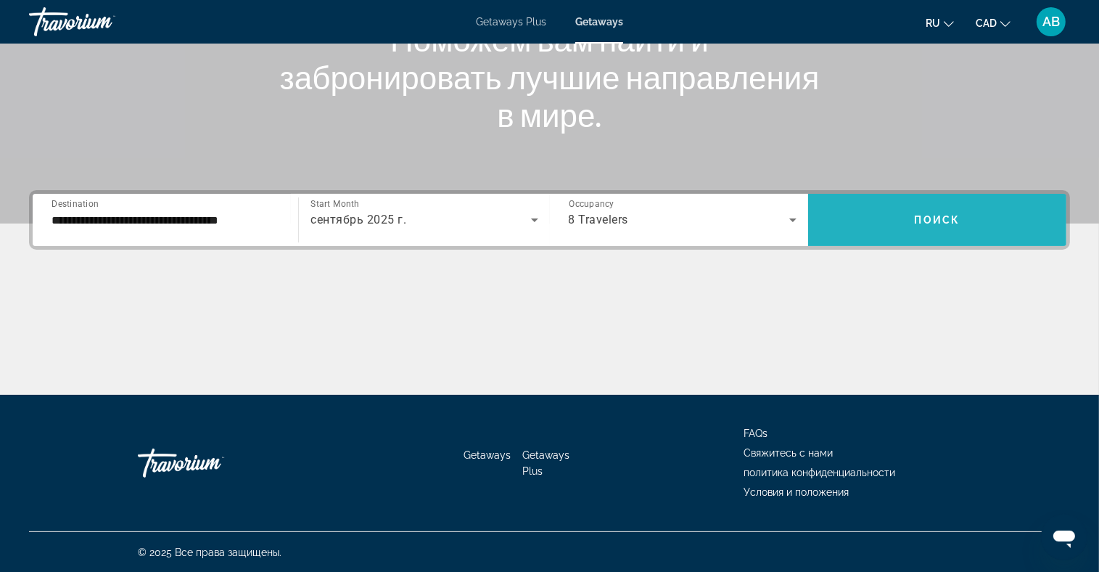
click at [940, 222] on span "Поиск" at bounding box center [938, 220] width 46 height 12
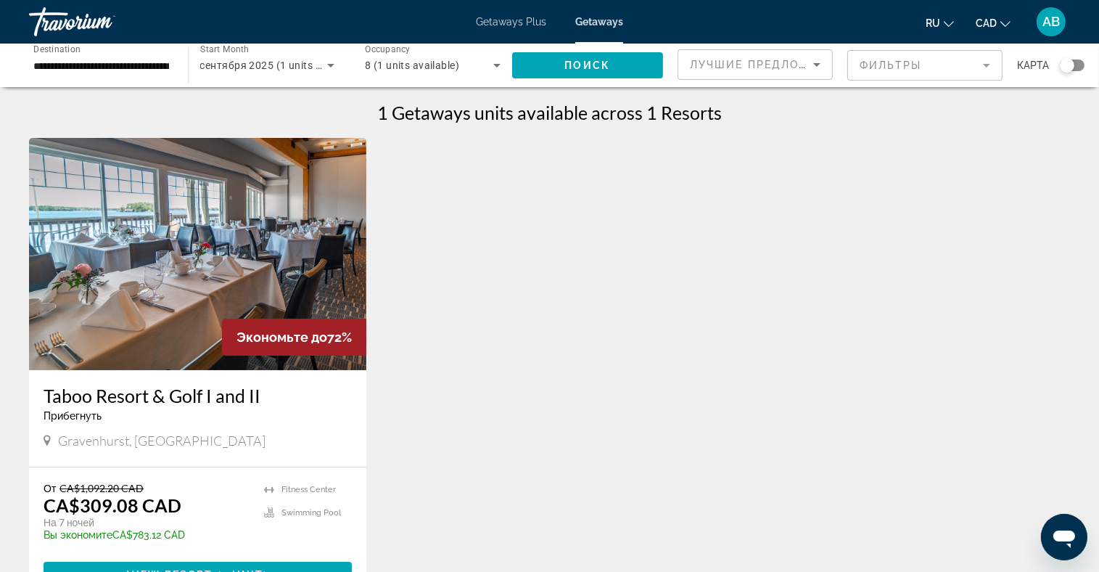
scroll to position [145, 0]
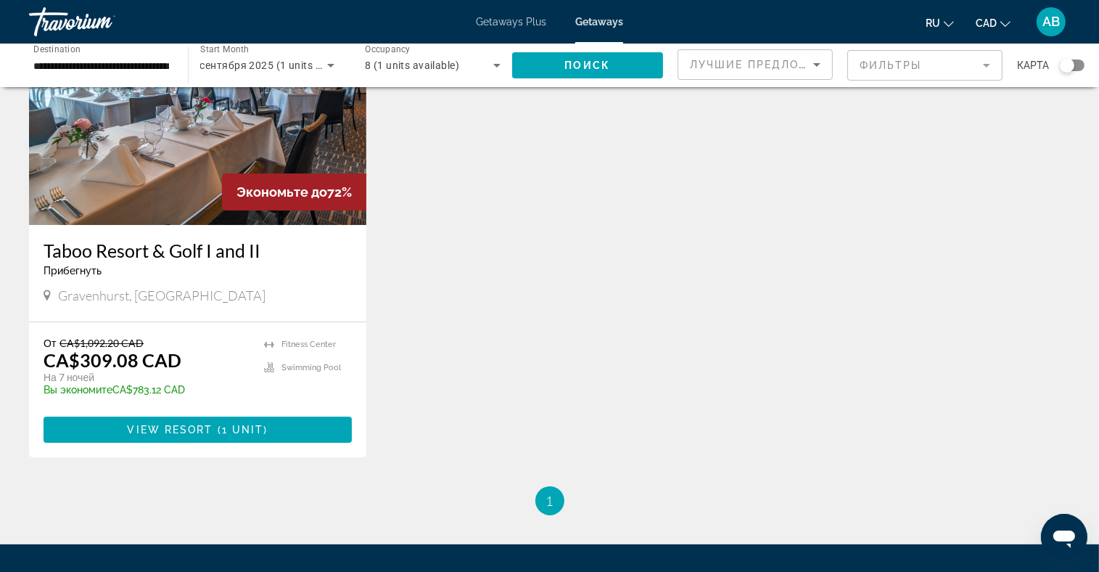
click at [154, 170] on img "Main content" at bounding box center [197, 109] width 337 height 232
